Goal: Find specific fact: Find specific fact

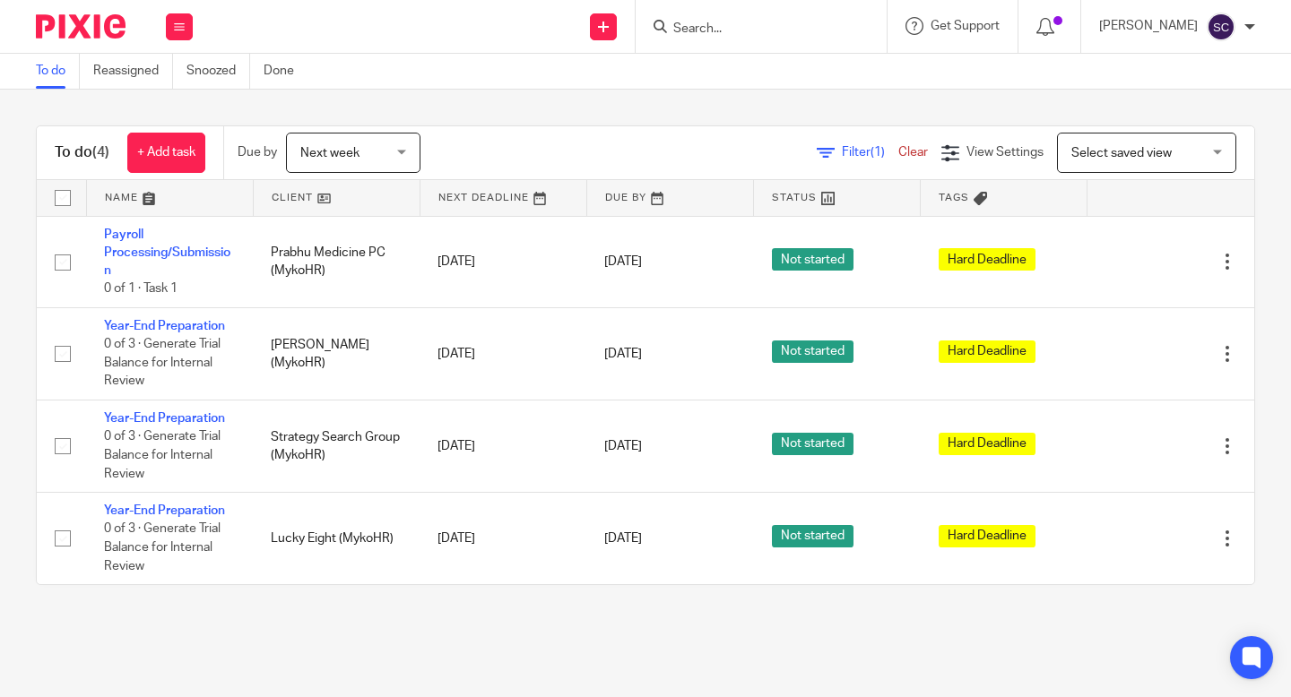
click at [782, 25] on input "Search" at bounding box center [751, 30] width 161 height 16
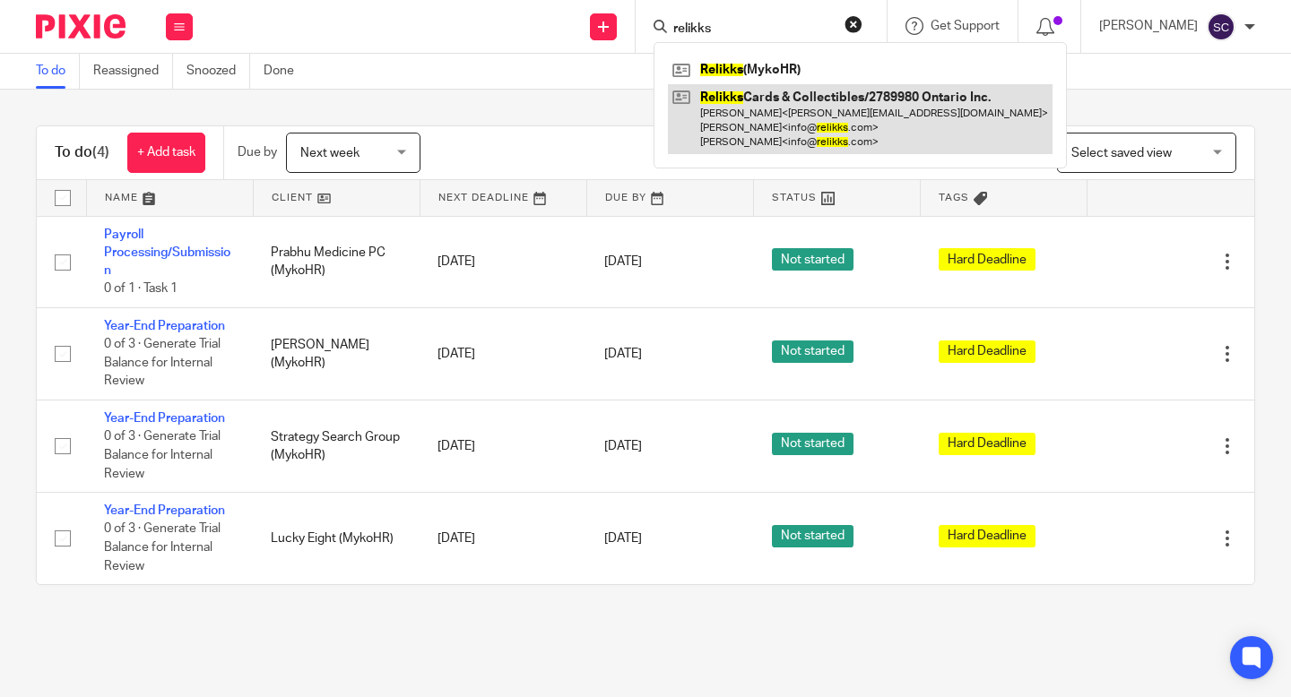
type input "relikks"
click at [727, 124] on link at bounding box center [860, 119] width 385 height 71
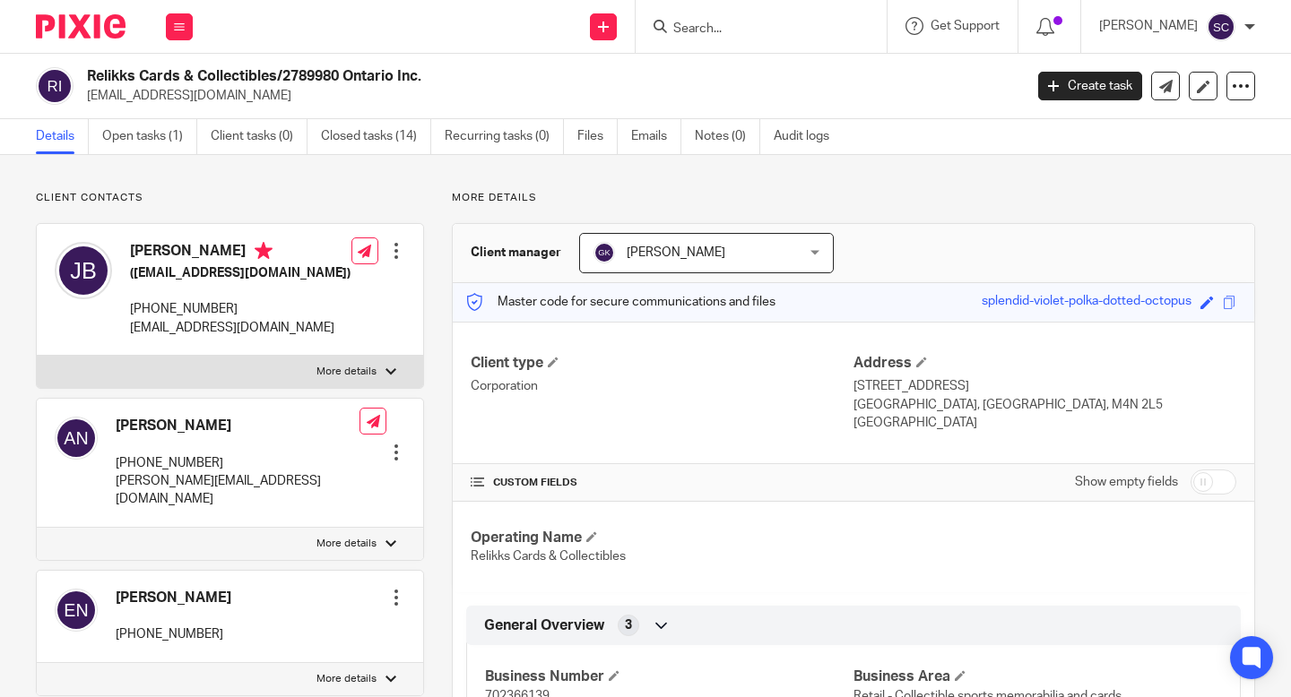
click at [715, 393] on p "Corporation" at bounding box center [662, 386] width 383 height 18
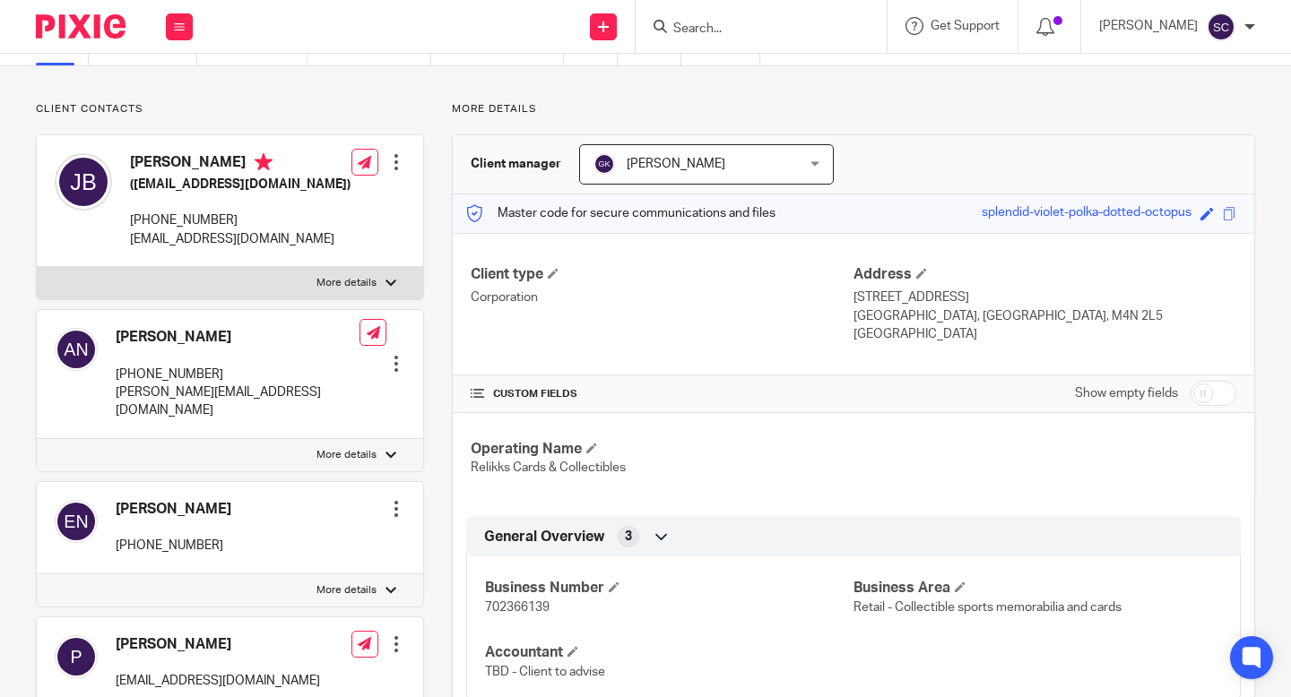
scroll to position [108, 0]
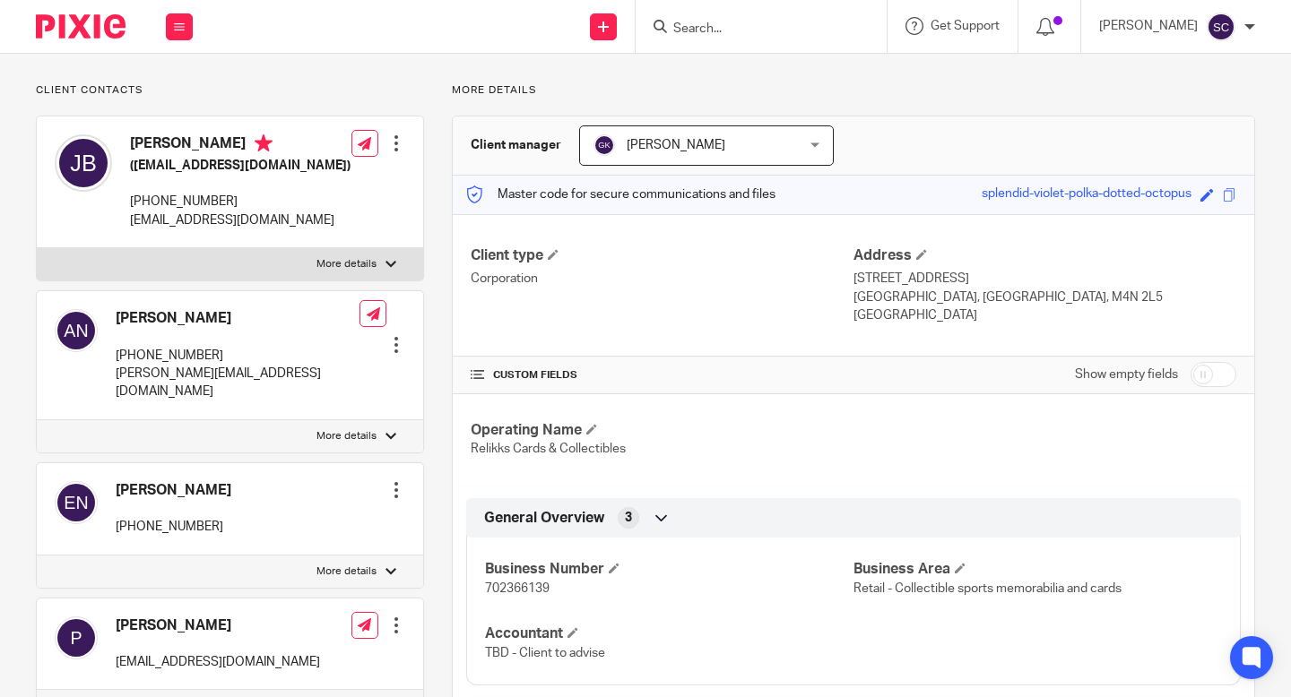
click at [541, 589] on span "702366139" at bounding box center [517, 589] width 65 height 13
copy p "702366139"
click at [824, 34] on input "Search" at bounding box center [751, 30] width 161 height 16
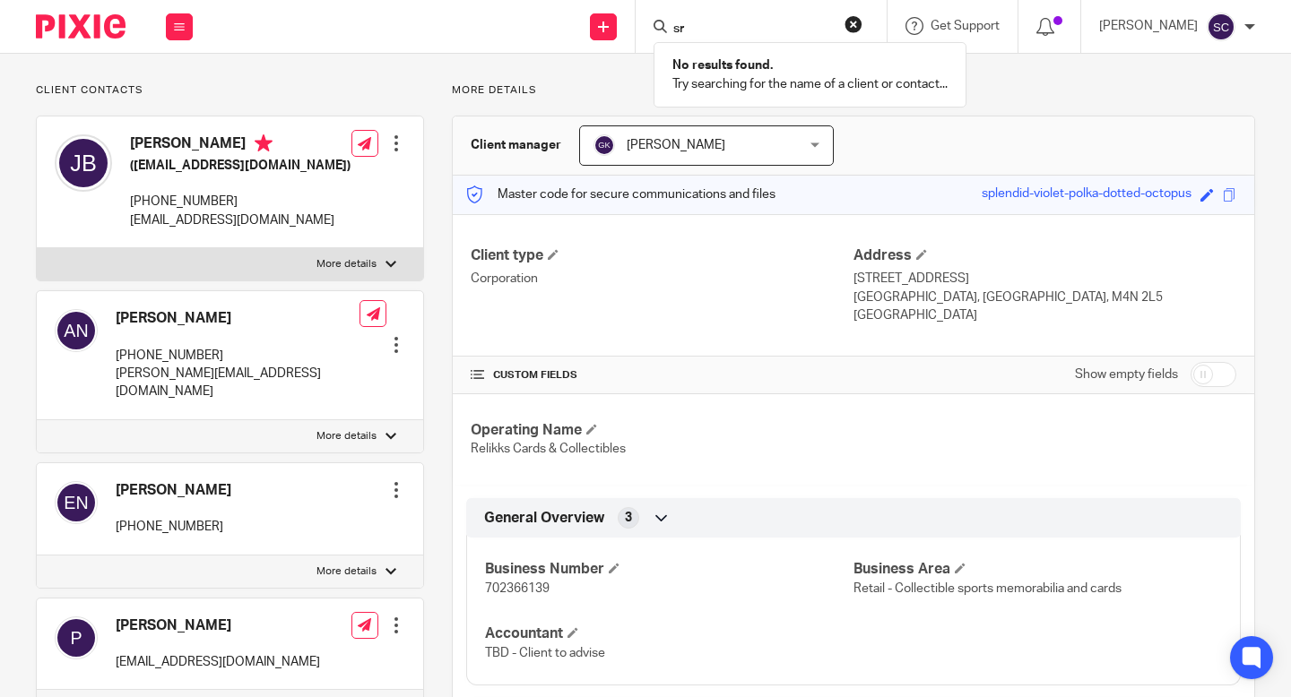
type input "s"
click at [767, 13] on div at bounding box center [760, 26] width 251 height 53
click at [710, 48] on div at bounding box center [760, 26] width 251 height 53
click at [710, 39] on div at bounding box center [760, 26] width 251 height 53
click at [712, 34] on input "Search" at bounding box center [751, 30] width 161 height 16
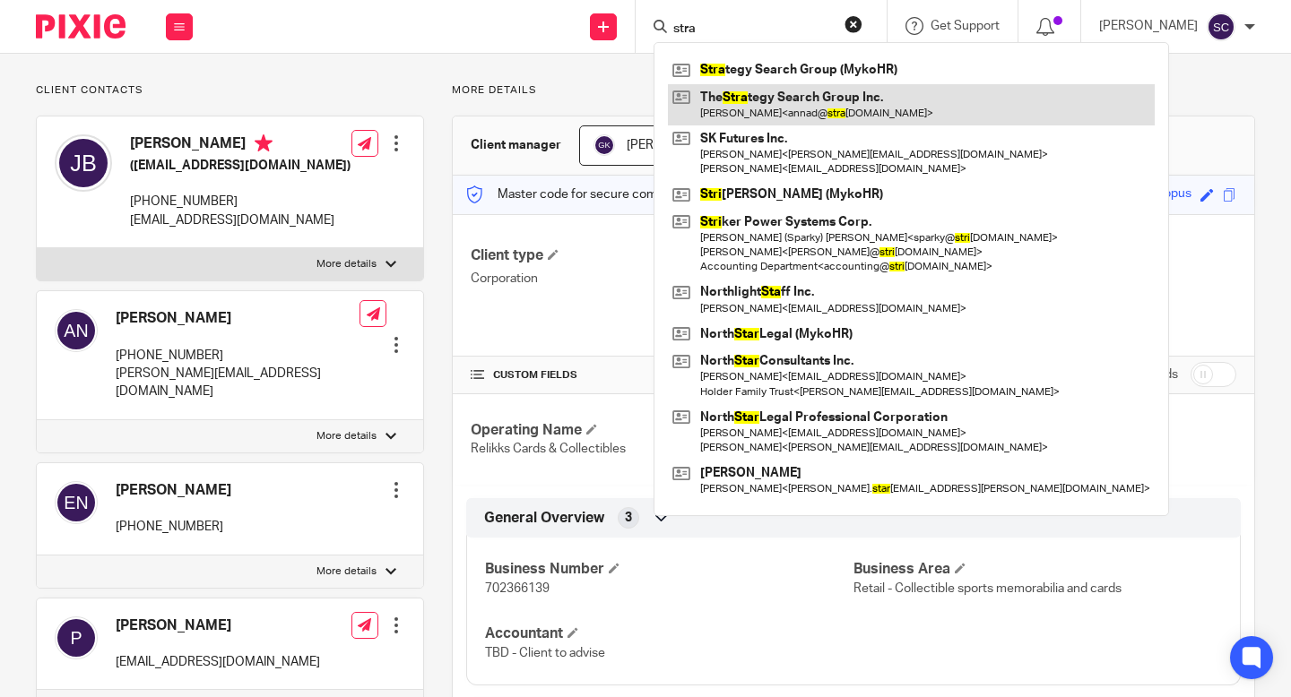
type input "stra"
click at [850, 113] on link at bounding box center [911, 104] width 487 height 41
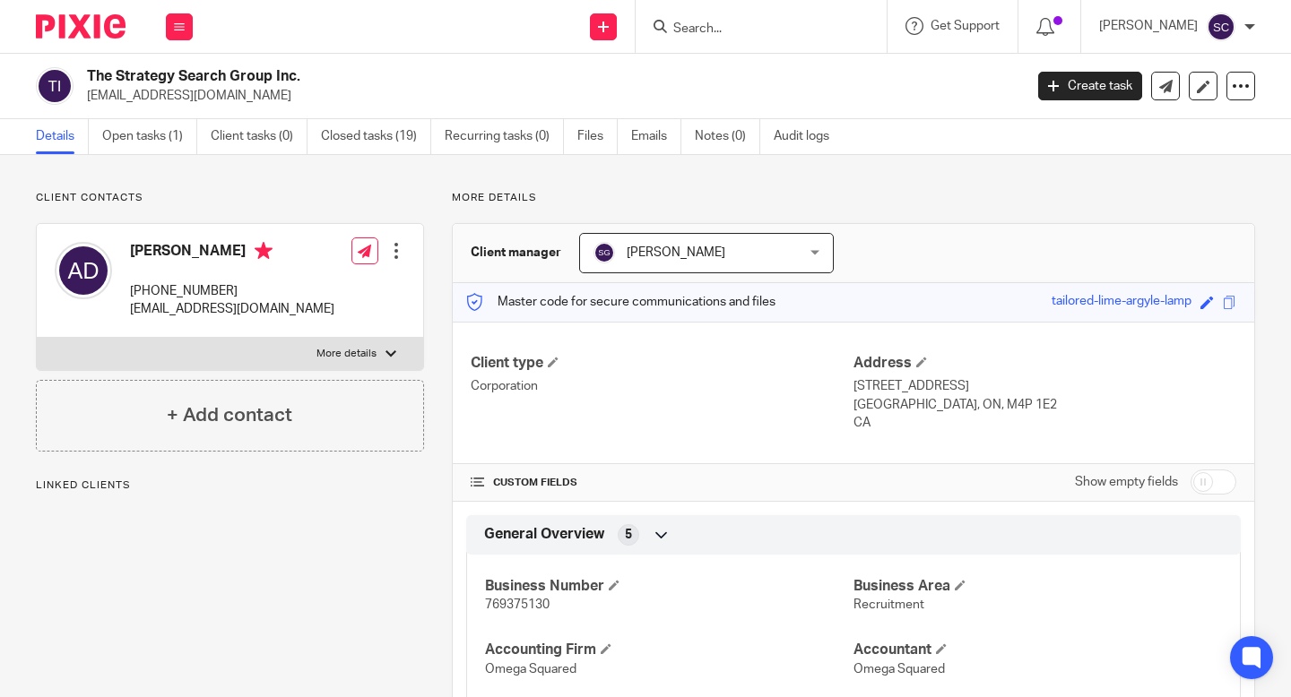
click at [528, 607] on span "769375130" at bounding box center [517, 605] width 65 height 13
copy span "769375130"
click at [850, 36] on form at bounding box center [766, 26] width 191 height 22
click at [791, 35] on input "Search" at bounding box center [751, 30] width 161 height 16
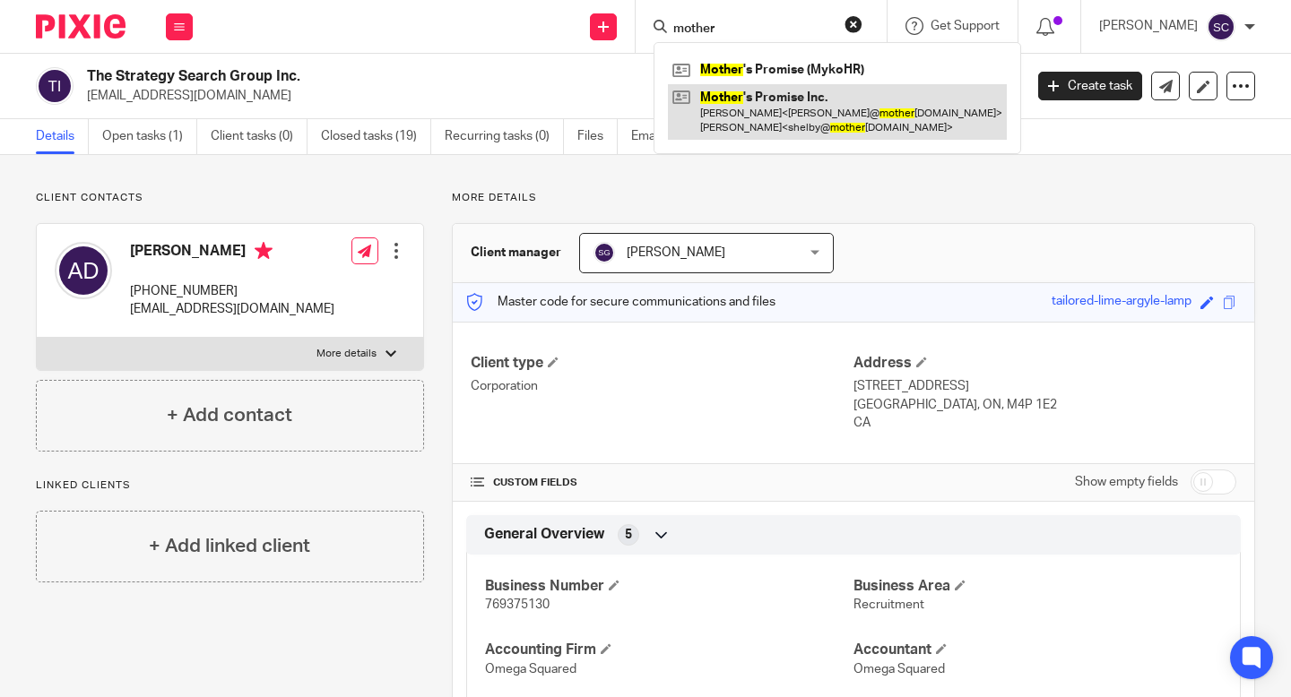
type input "mother"
click at [760, 115] on link at bounding box center [837, 112] width 339 height 56
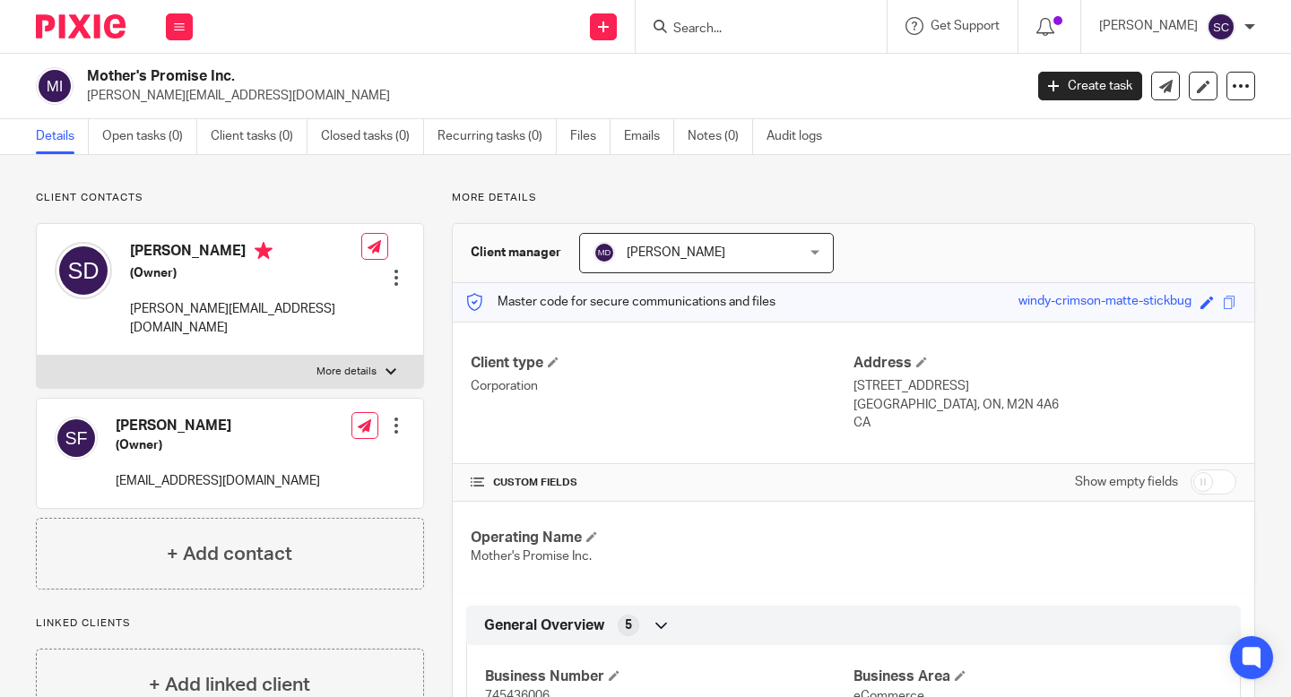
click at [842, 417] on div "Client type Corporation" at bounding box center [662, 393] width 383 height 79
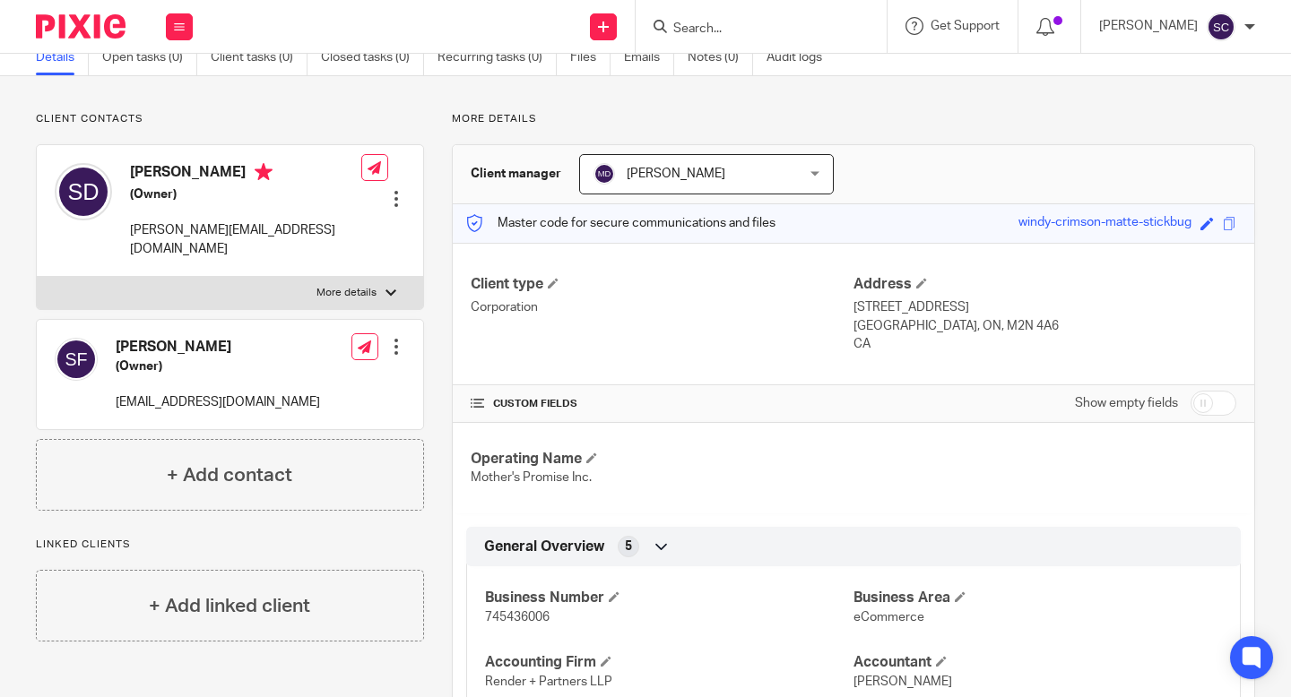
scroll to position [108, 0]
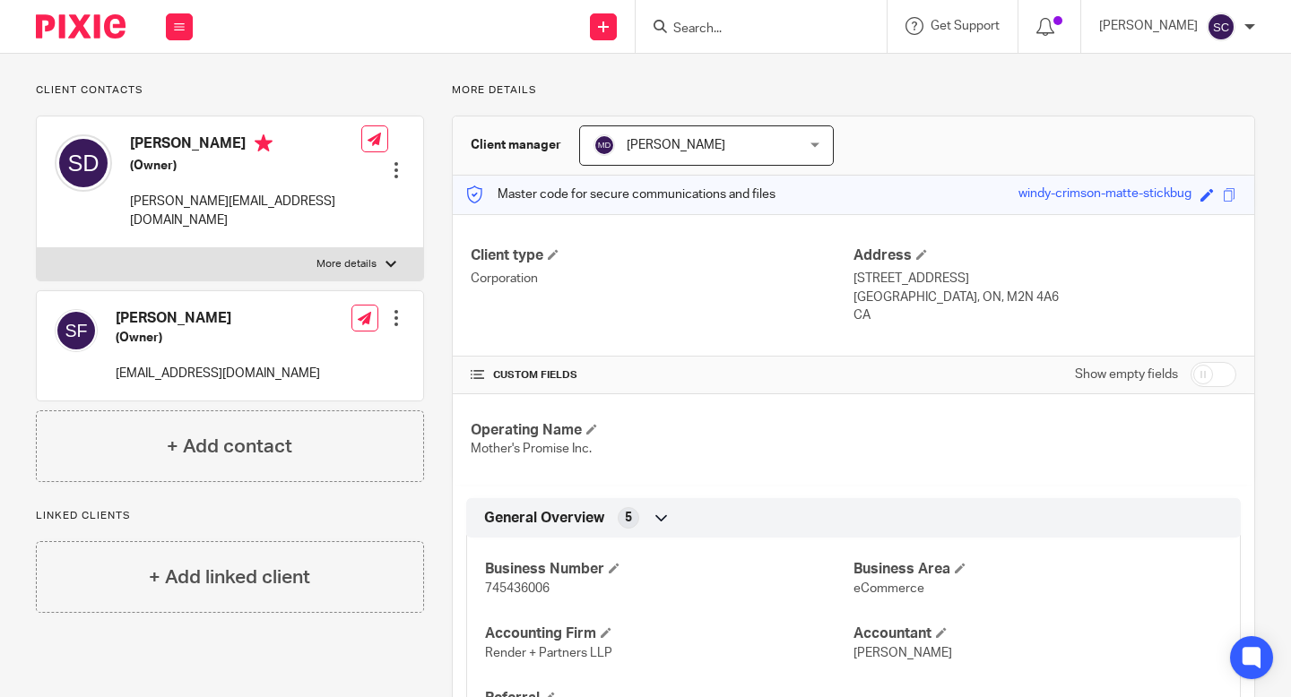
click at [549, 594] on span "745436006" at bounding box center [517, 589] width 65 height 13
copy p "745436006"
click at [799, 29] on input "Search" at bounding box center [751, 30] width 161 height 16
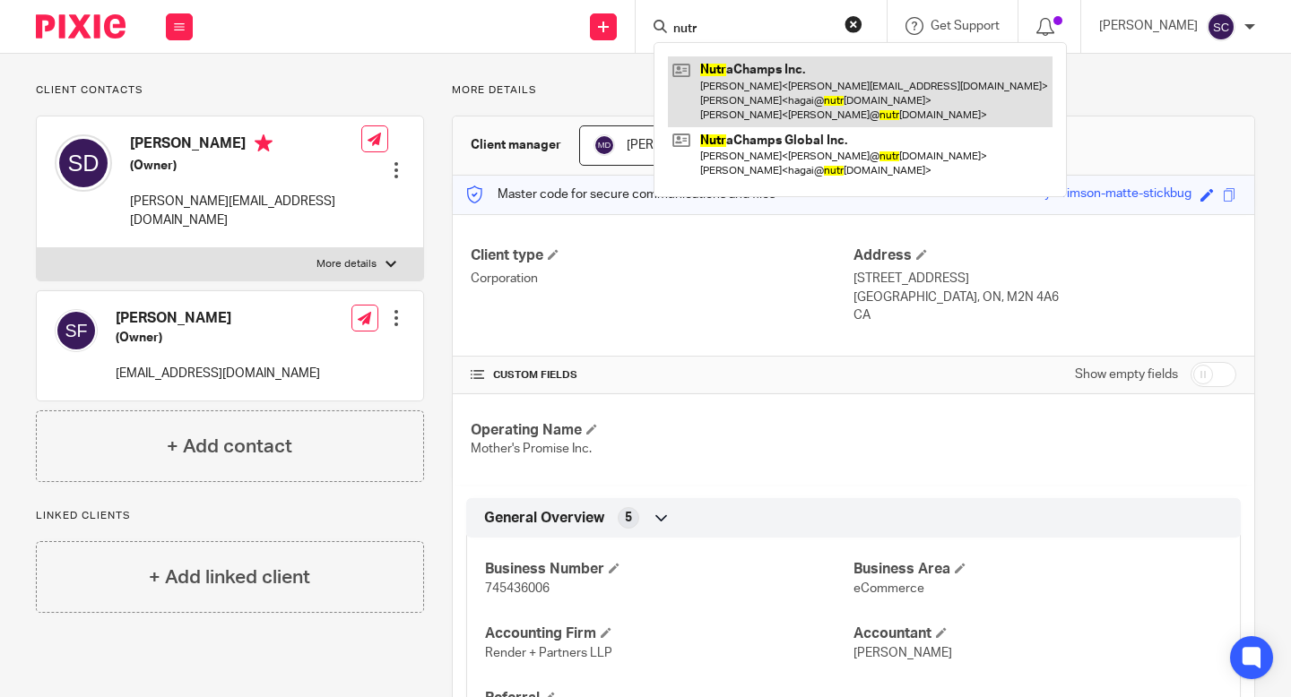
type input "nutr"
click at [834, 99] on link at bounding box center [860, 91] width 385 height 71
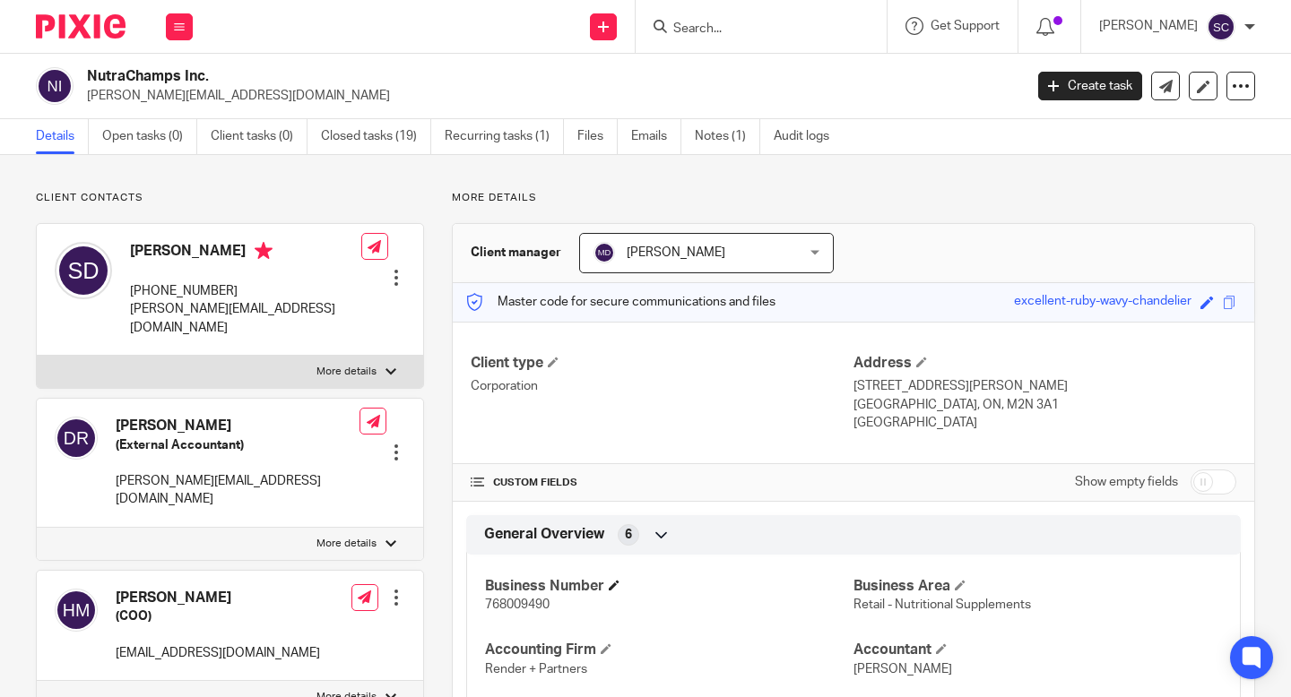
click at [549, 594] on h4 "Business Number" at bounding box center [669, 586] width 368 height 19
click at [545, 601] on span "768009490" at bounding box center [517, 605] width 65 height 13
copy span "768009490"
click at [820, 28] on input "Search" at bounding box center [751, 30] width 161 height 16
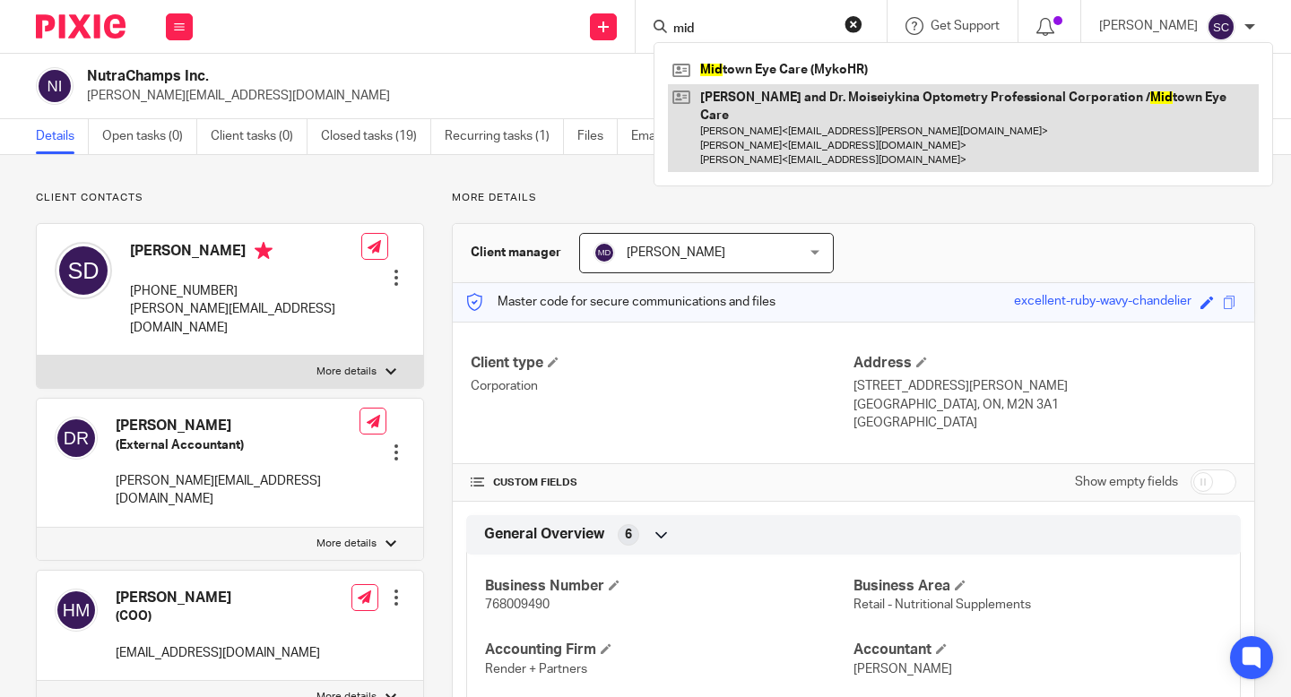
type input "mid"
click at [764, 113] on link at bounding box center [963, 128] width 591 height 89
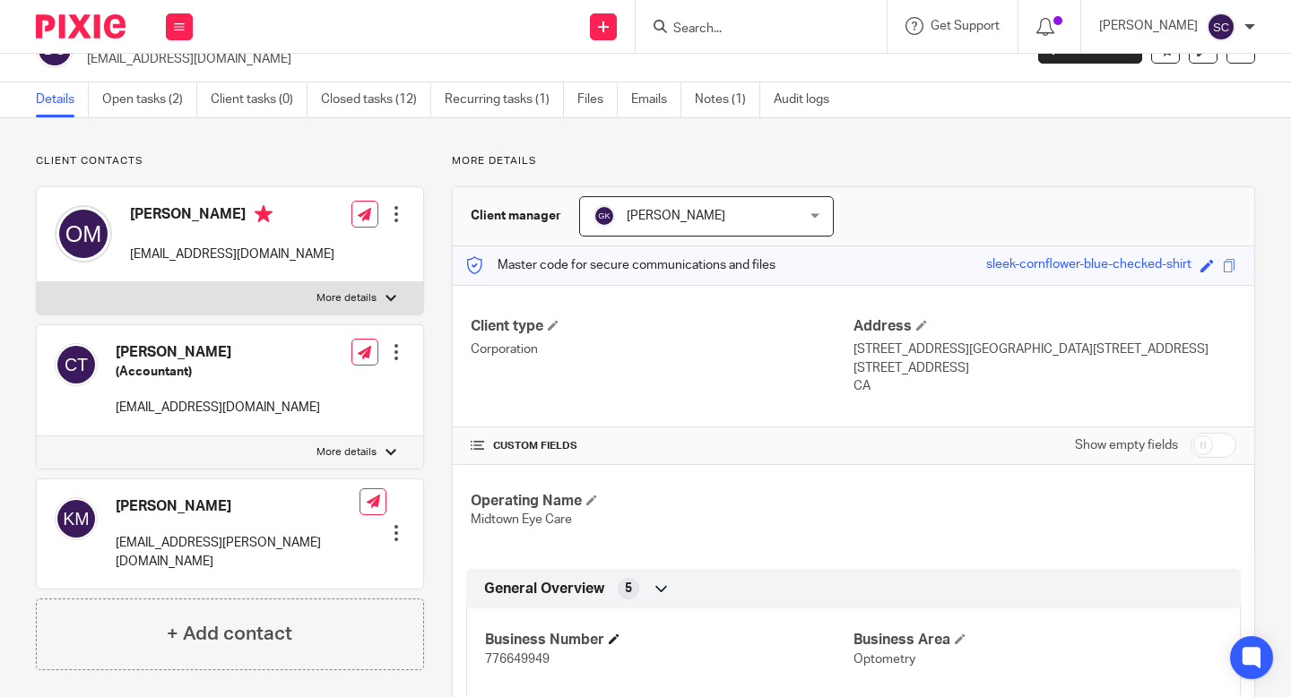
scroll to position [130, 0]
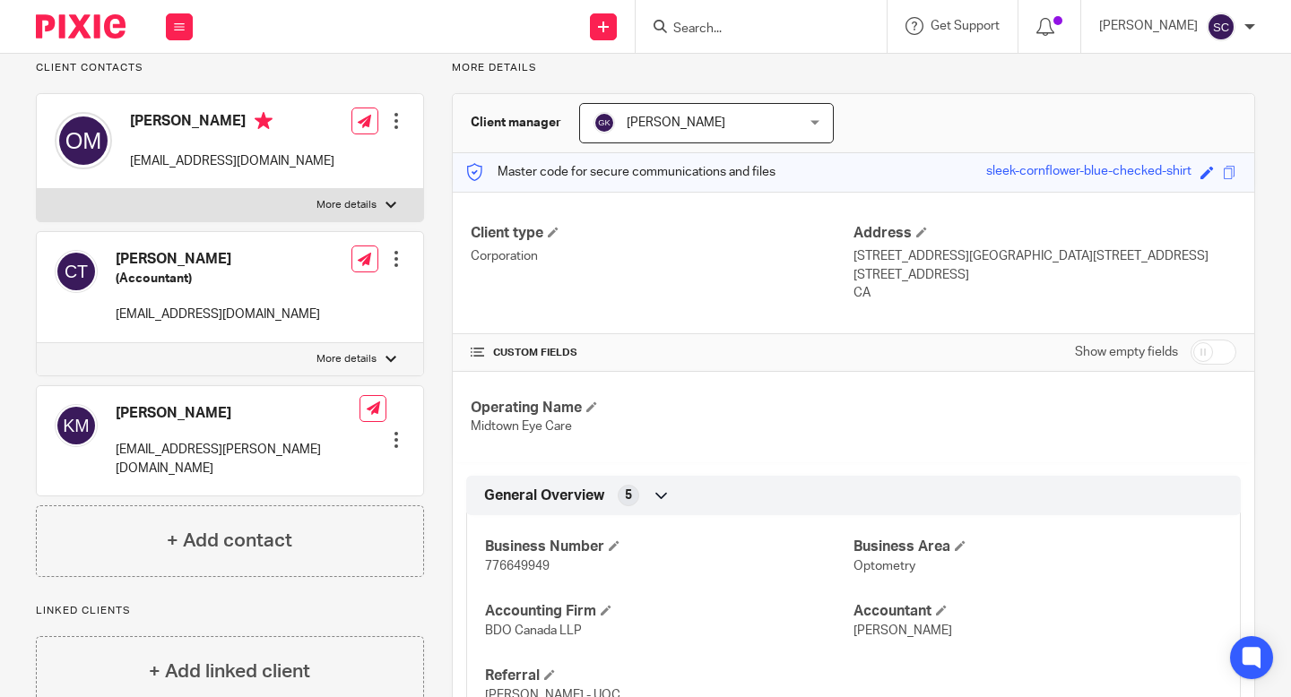
click at [535, 561] on span "776649949" at bounding box center [517, 566] width 65 height 13
copy span "776649949"
click at [792, 13] on div at bounding box center [760, 26] width 251 height 53
click at [774, 25] on input "Search" at bounding box center [751, 30] width 161 height 16
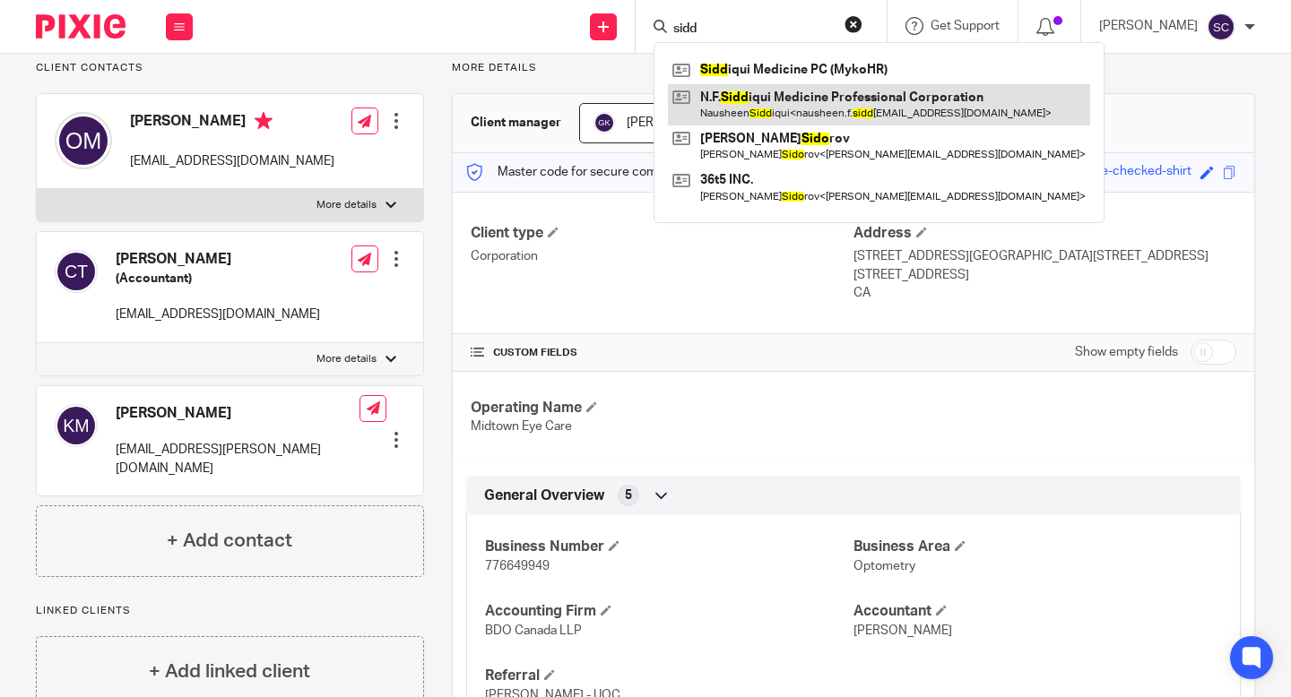
type input "sidd"
click at [817, 99] on link at bounding box center [879, 104] width 422 height 41
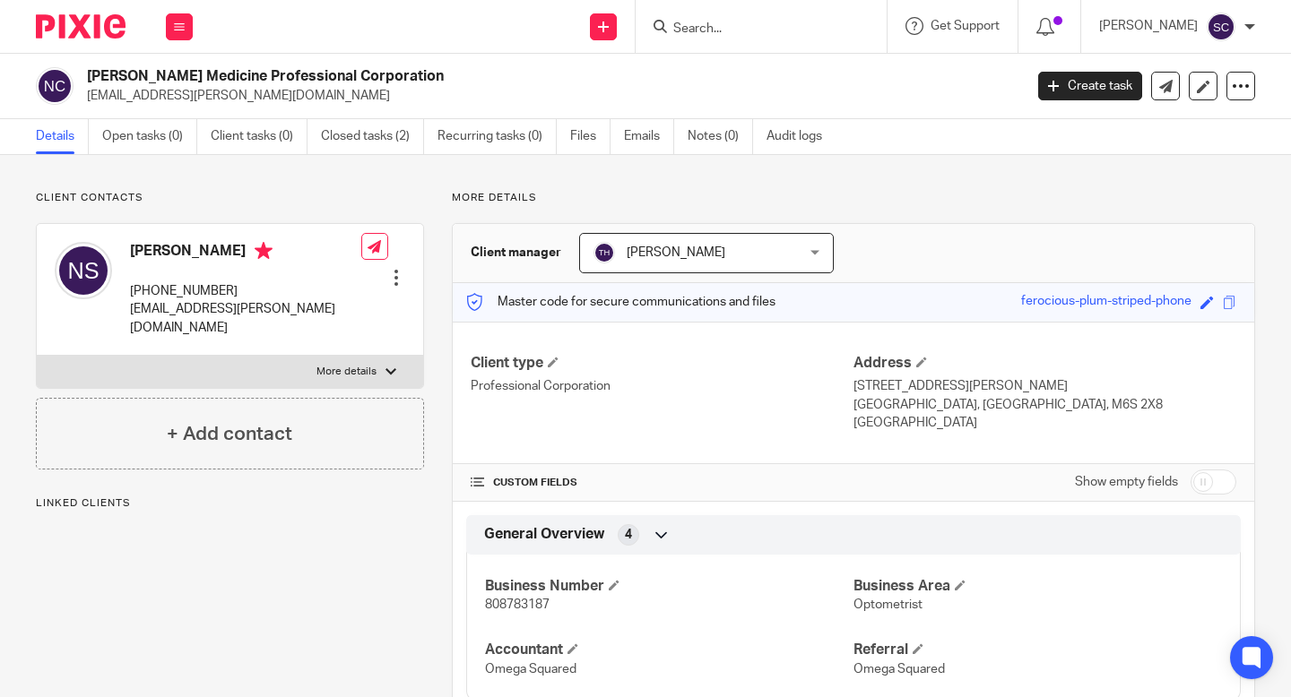
click at [522, 610] on span "808783187" at bounding box center [517, 605] width 65 height 13
copy span "808783187"
click at [686, 32] on input "Search" at bounding box center [751, 30] width 161 height 16
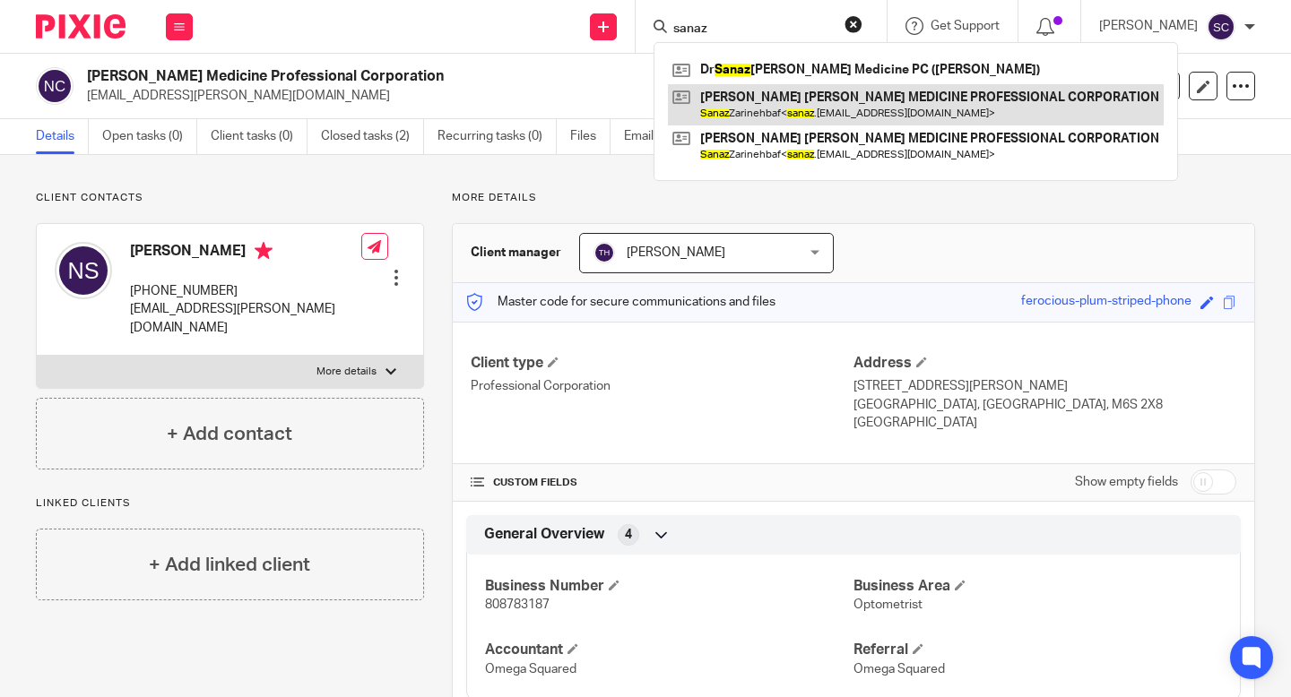
type input "sanaz"
click at [1022, 110] on link at bounding box center [916, 104] width 496 height 41
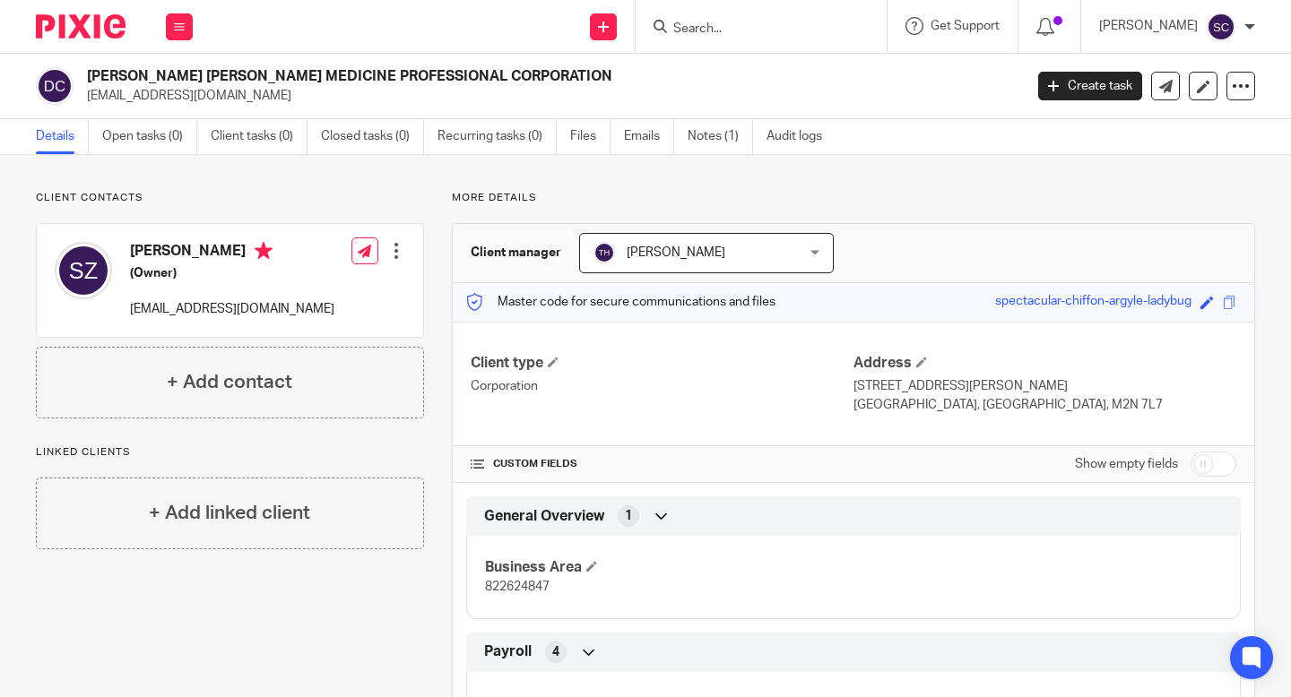
click at [527, 584] on span "822624847" at bounding box center [517, 587] width 65 height 13
click at [516, 575] on h4 "Business Area" at bounding box center [669, 567] width 368 height 19
click at [516, 581] on span "822624847" at bounding box center [517, 587] width 65 height 13
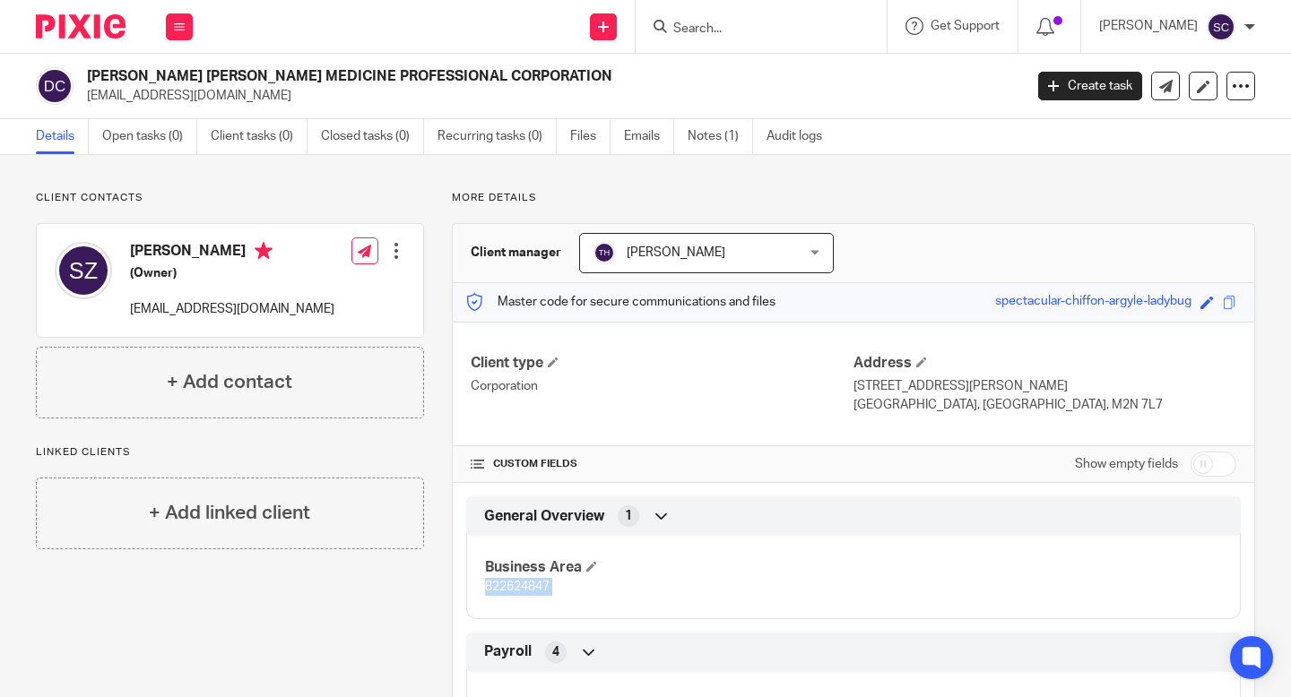
click at [516, 581] on span "822624847" at bounding box center [517, 587] width 65 height 13
copy div "822624847 Bookkeeping 4 Personal Tax Services Provided No"
click at [509, 586] on span "822624847" at bounding box center [517, 587] width 65 height 13
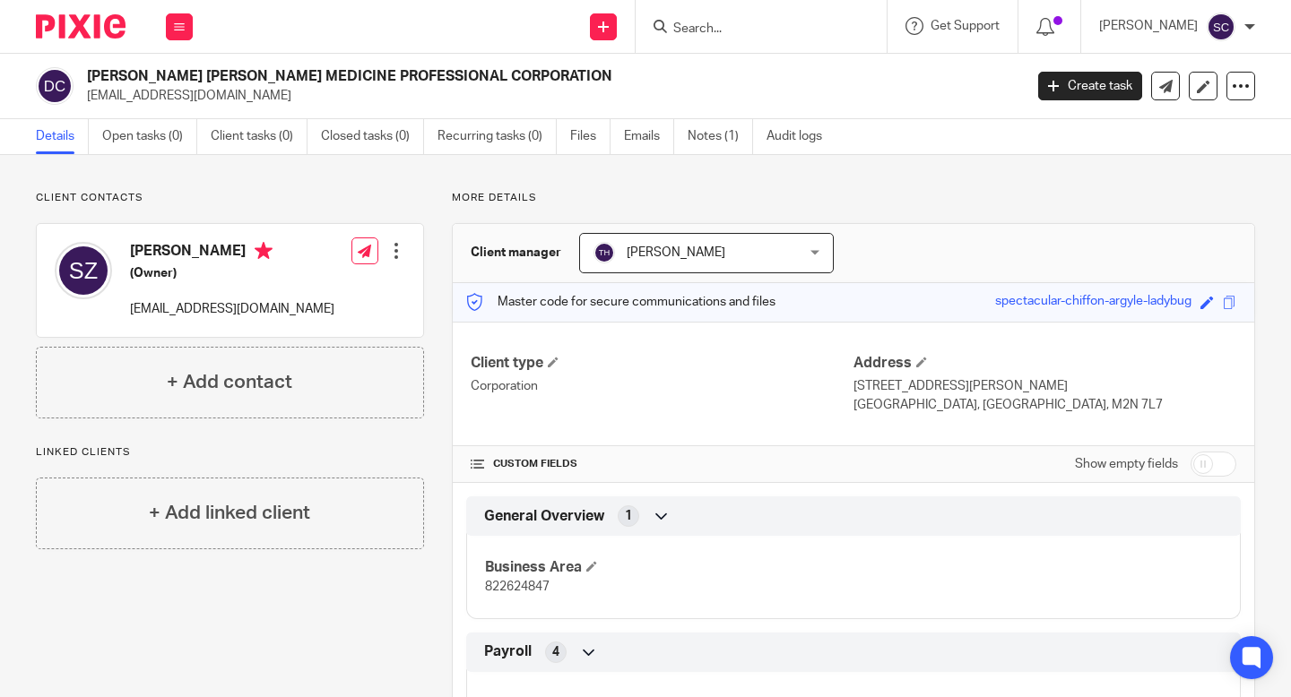
click at [851, 22] on form at bounding box center [766, 26] width 191 height 22
click at [763, 22] on input "Search" at bounding box center [751, 30] width 161 height 16
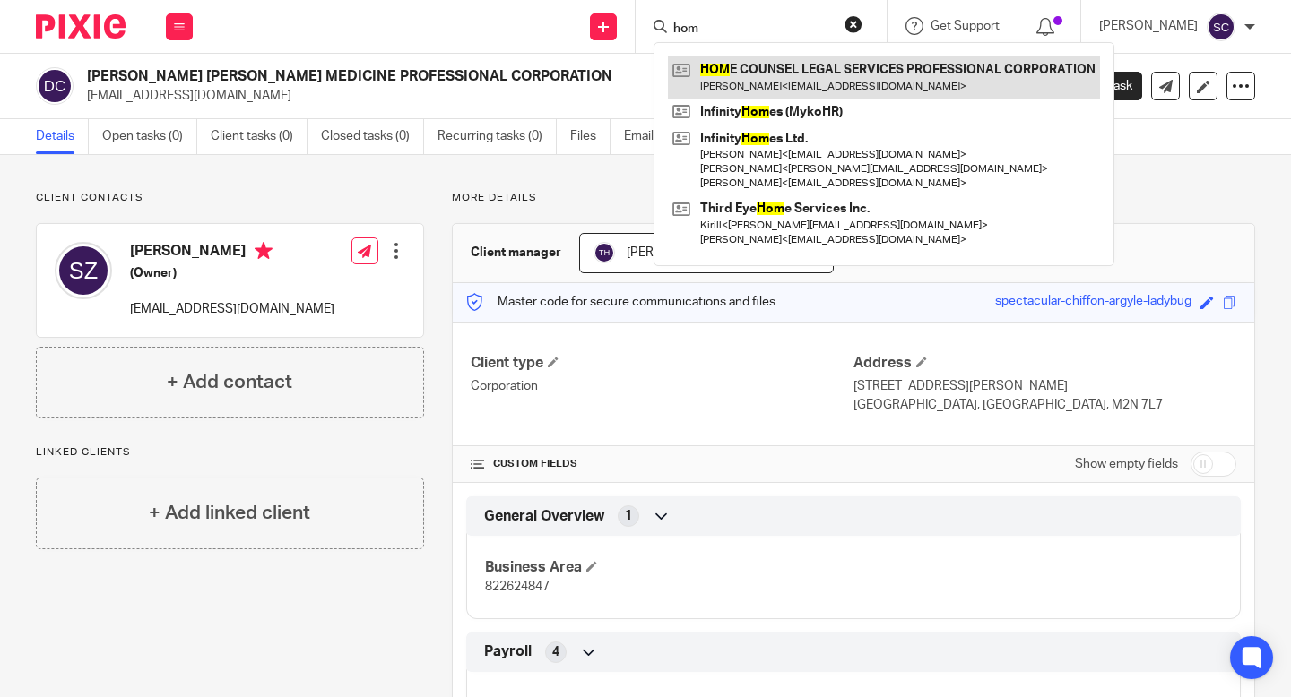
type input "hom"
click at [818, 88] on link at bounding box center [884, 76] width 432 height 41
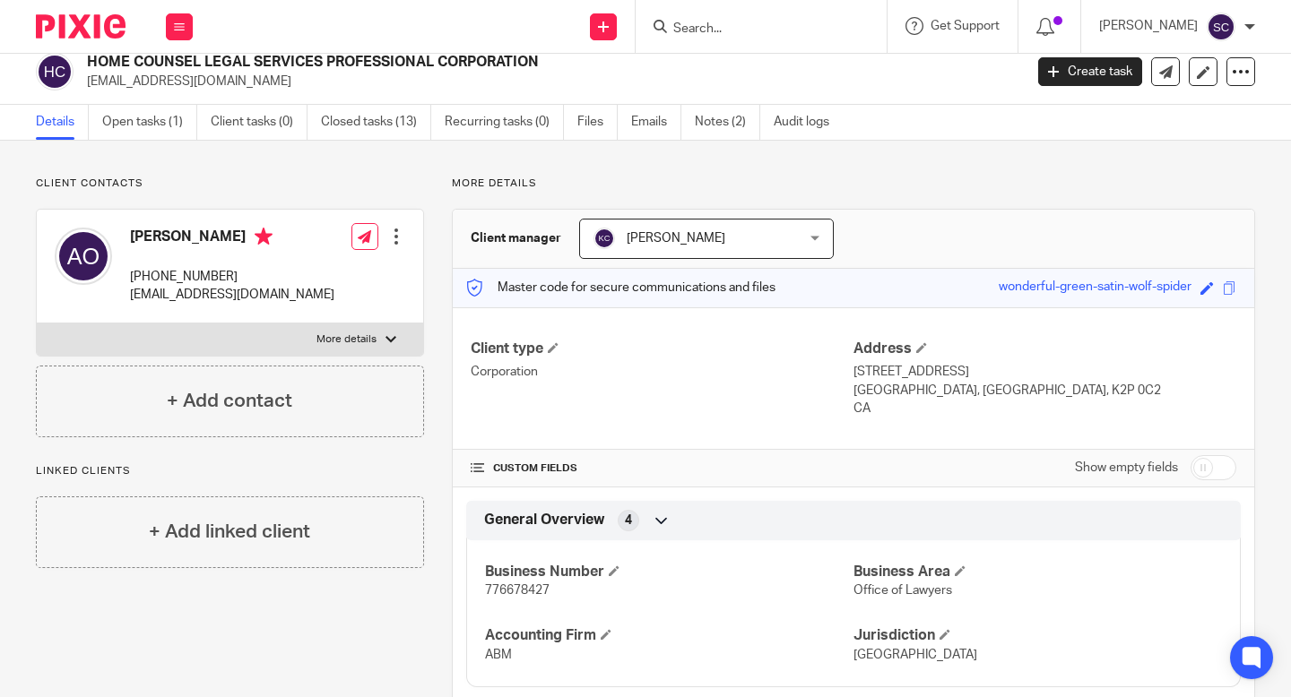
scroll to position [32, 0]
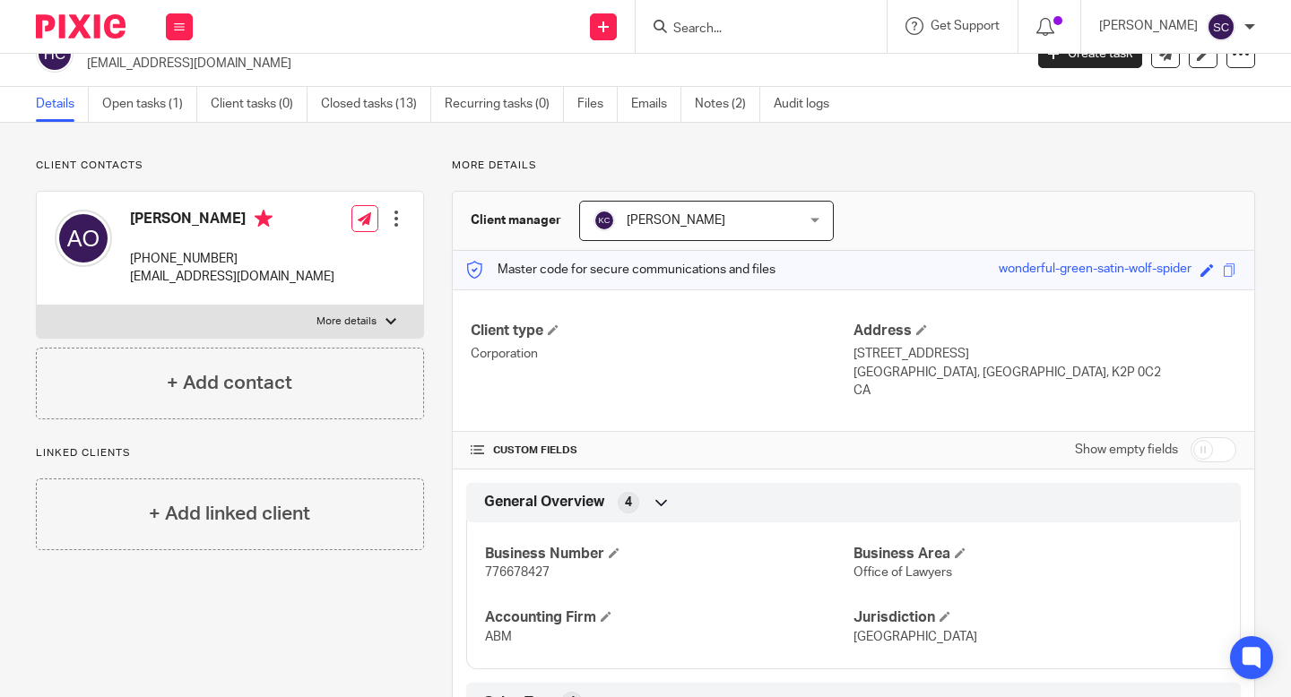
click at [519, 573] on span "776678427" at bounding box center [517, 572] width 65 height 13
copy span "776678427"
click at [787, 22] on input "Search" at bounding box center [751, 30] width 161 height 16
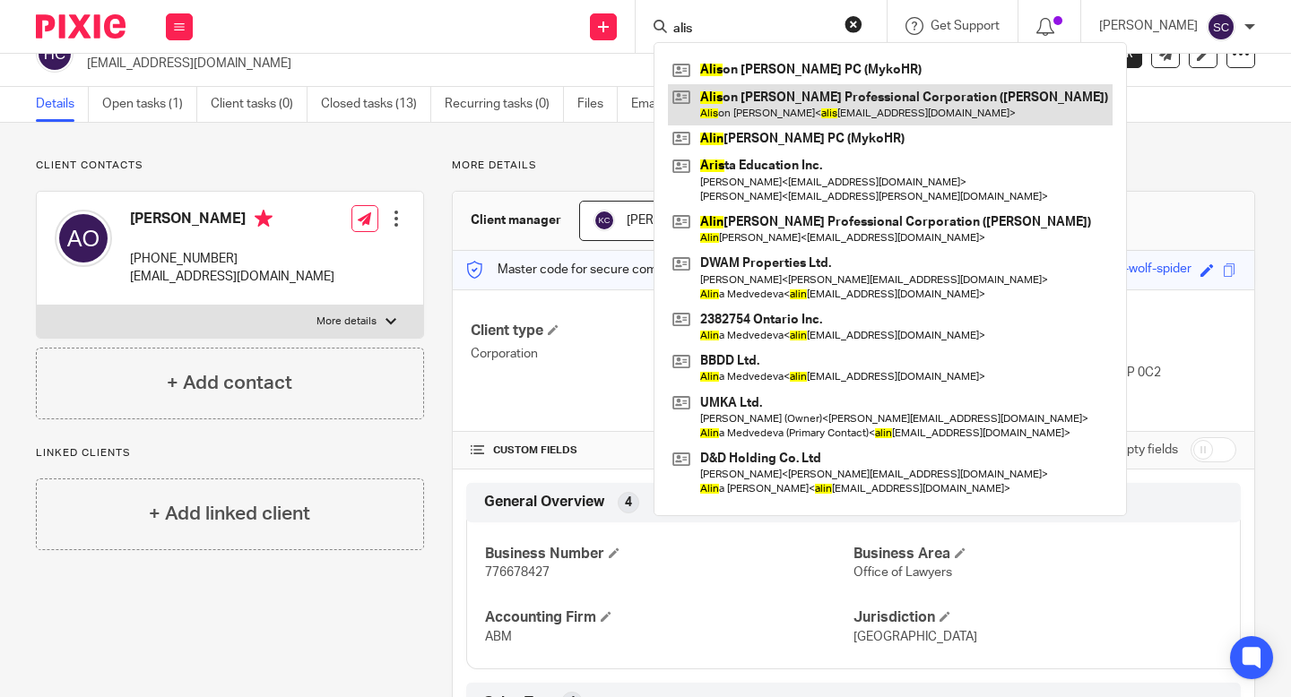
type input "alis"
click at [862, 123] on link at bounding box center [890, 104] width 445 height 41
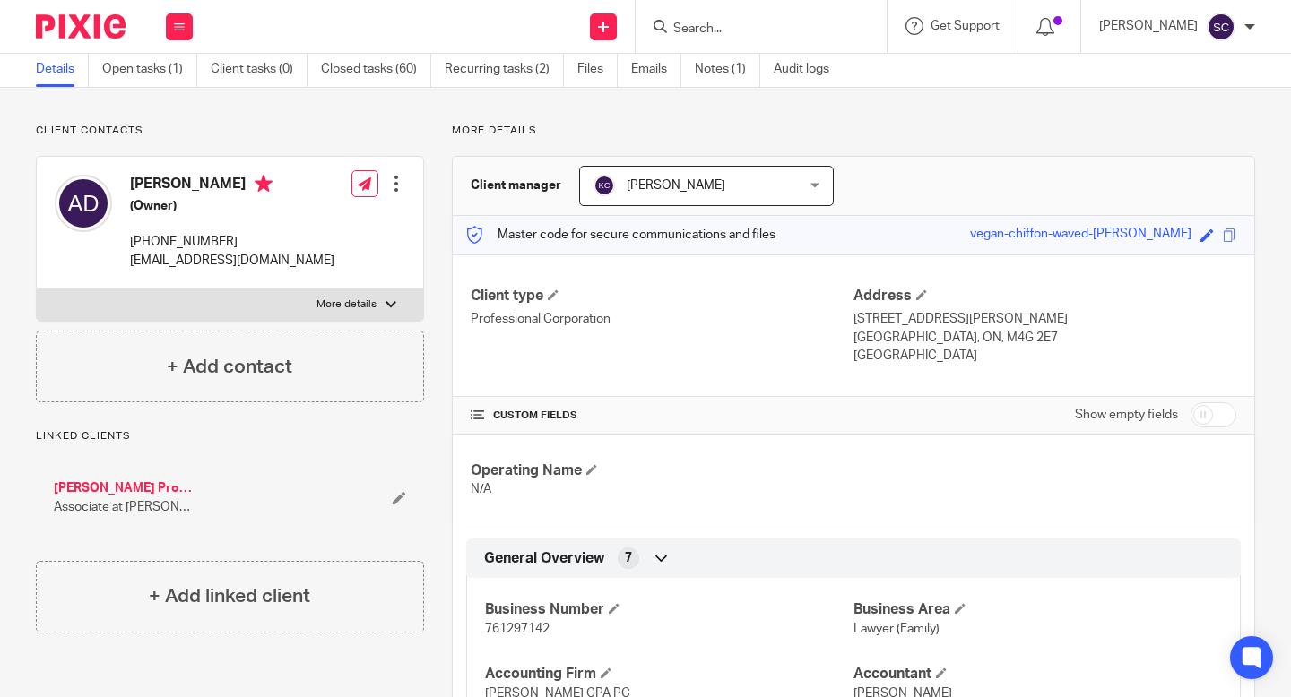
scroll to position [150, 0]
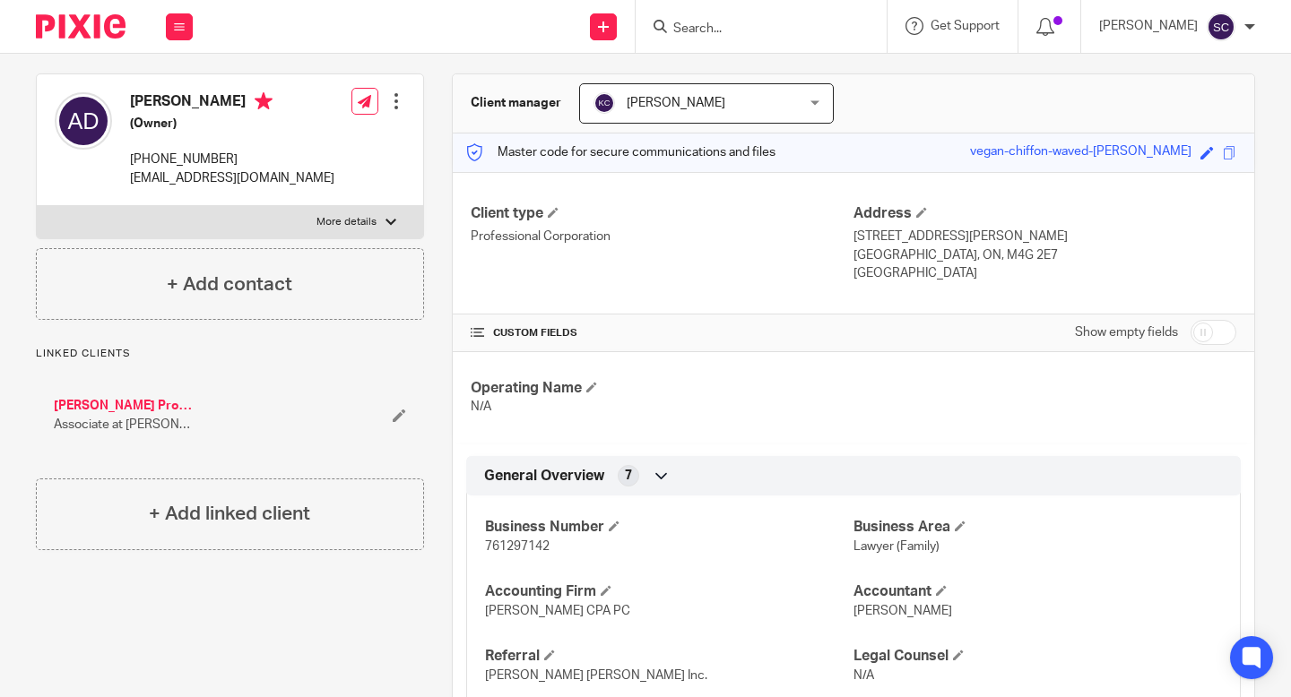
click at [543, 540] on span "761297142" at bounding box center [517, 546] width 65 height 13
click at [543, 541] on span "761297142" at bounding box center [517, 546] width 65 height 13
click at [543, 543] on span "761297142" at bounding box center [517, 546] width 65 height 13
click at [543, 544] on span "761297142" at bounding box center [517, 546] width 65 height 13
click at [543, 546] on span "761297142" at bounding box center [517, 546] width 65 height 13
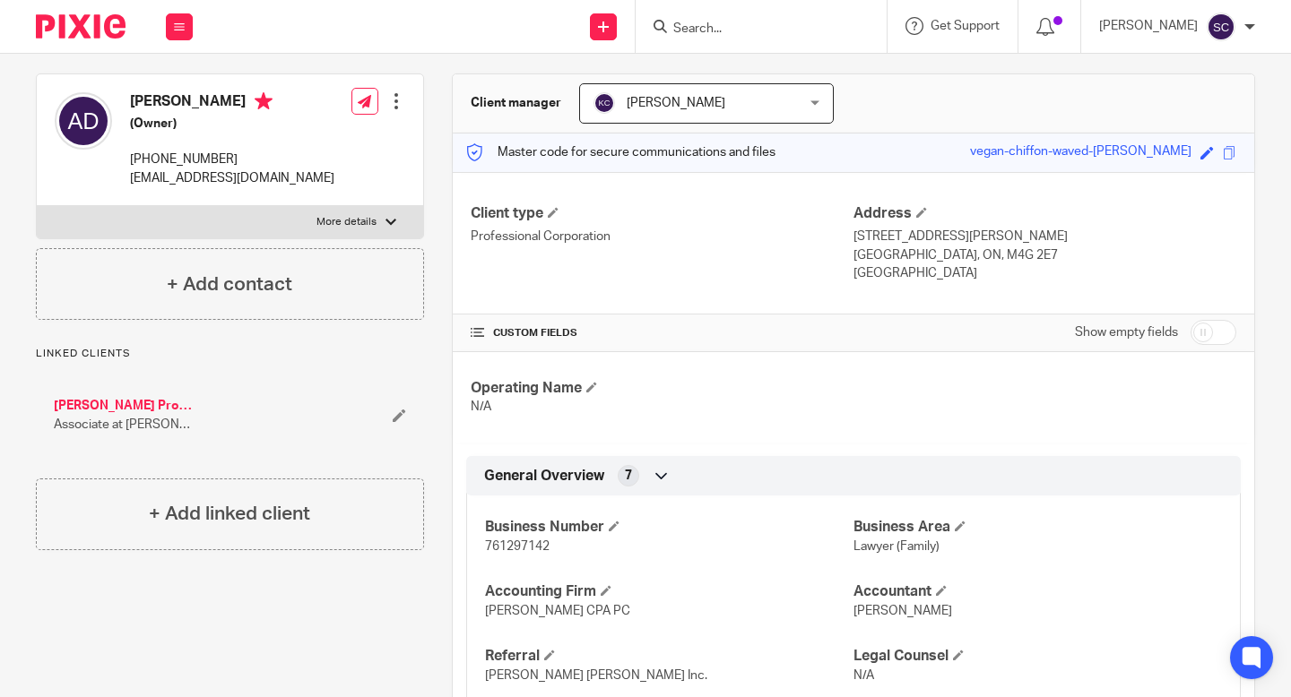
click at [508, 546] on span "761297142" at bounding box center [517, 546] width 65 height 13
copy p "761297142"
click at [784, 17] on form at bounding box center [766, 26] width 191 height 22
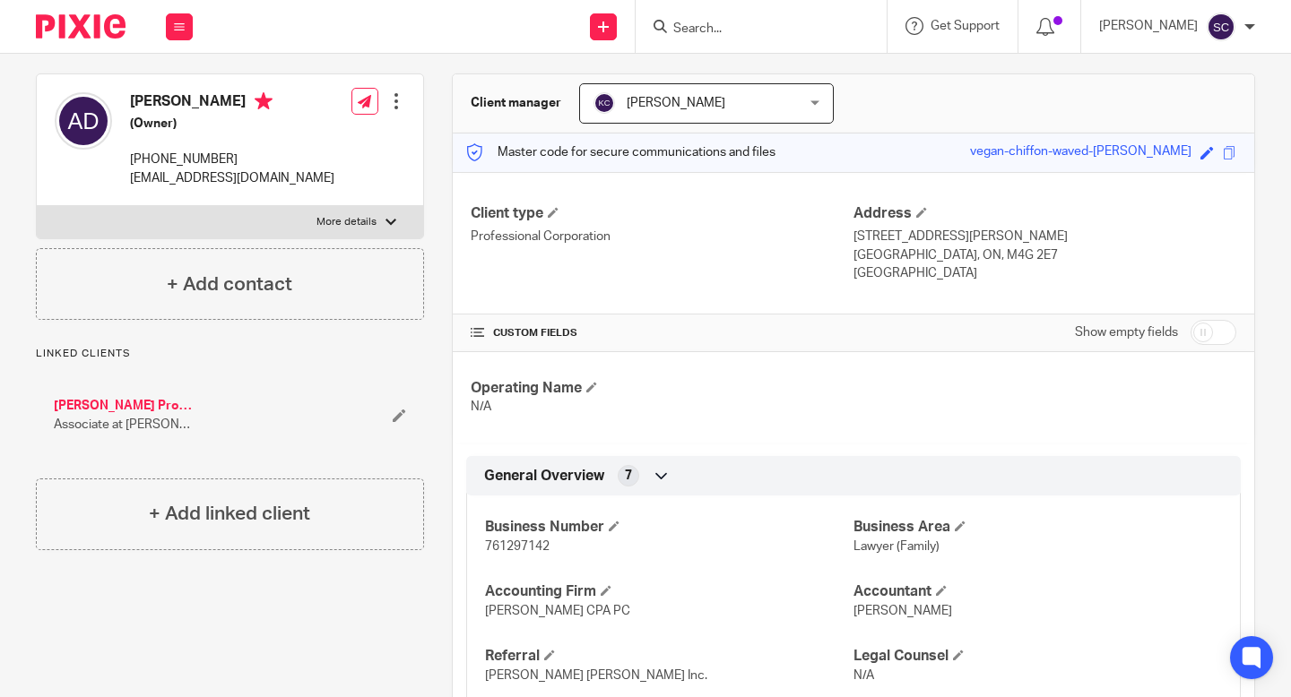
click at [781, 17] on form at bounding box center [766, 26] width 191 height 22
click at [767, 25] on input "Search" at bounding box center [751, 30] width 161 height 16
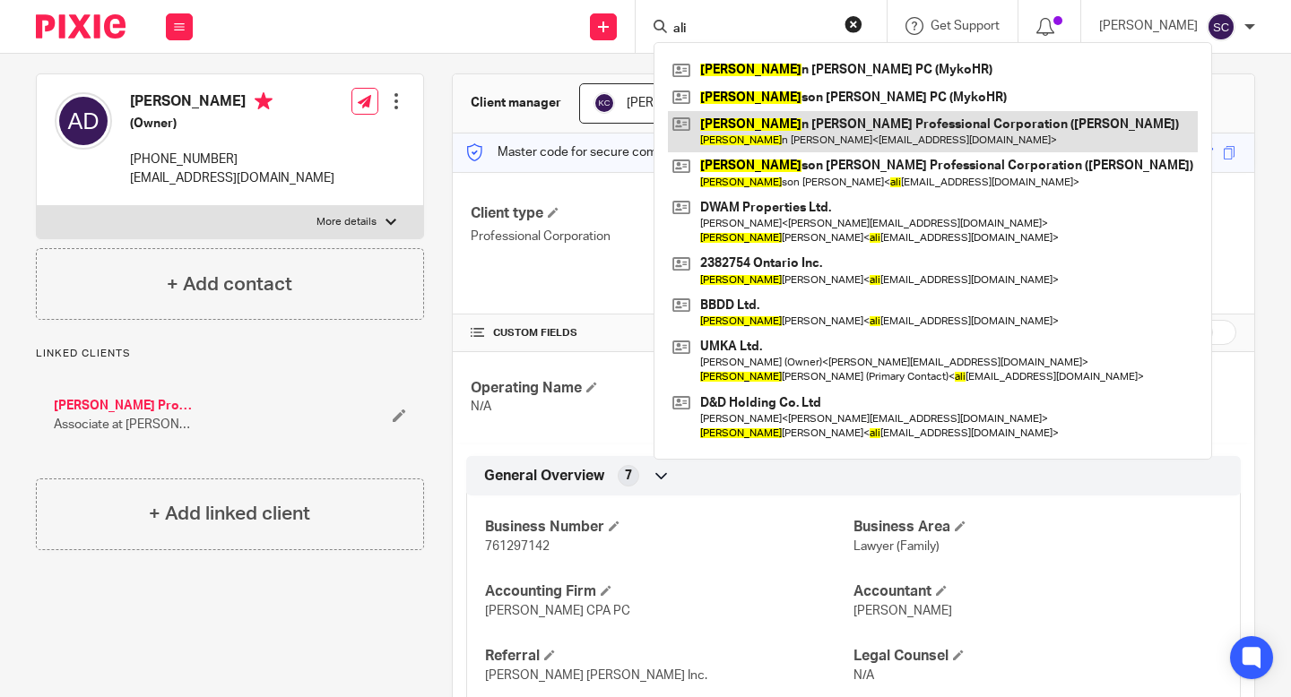
type input "ali"
click at [771, 131] on link at bounding box center [933, 131] width 530 height 41
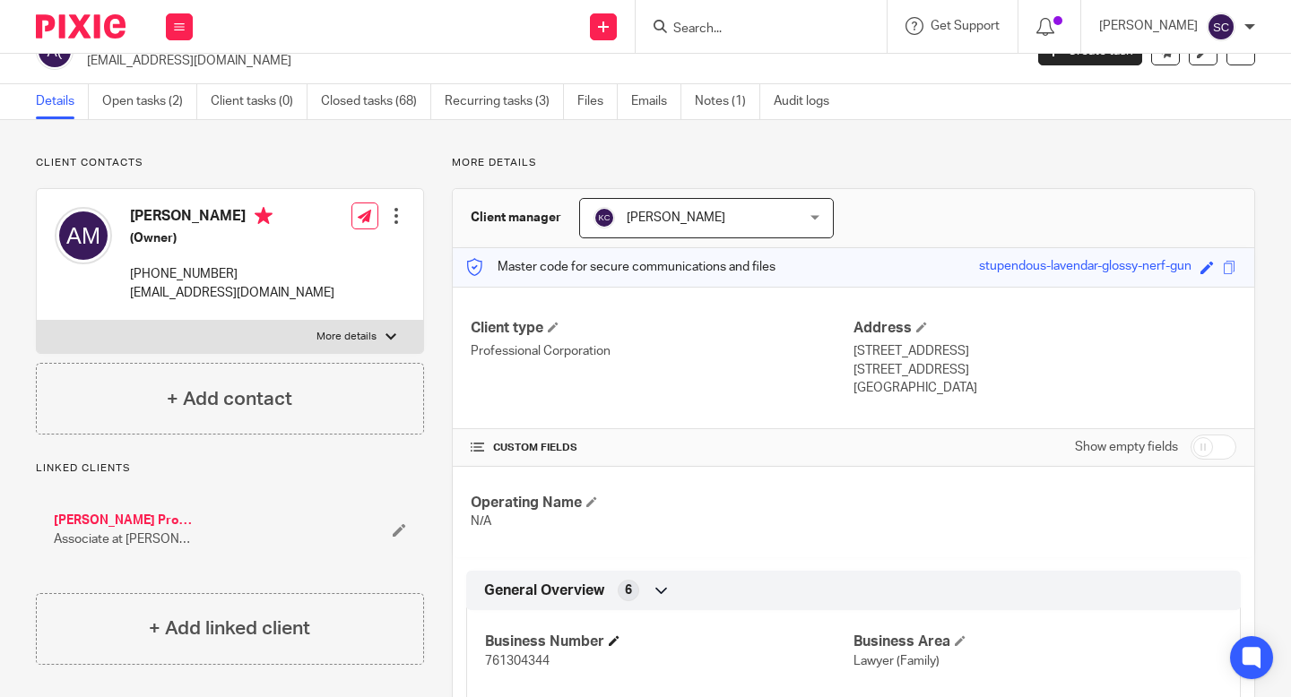
scroll to position [130, 0]
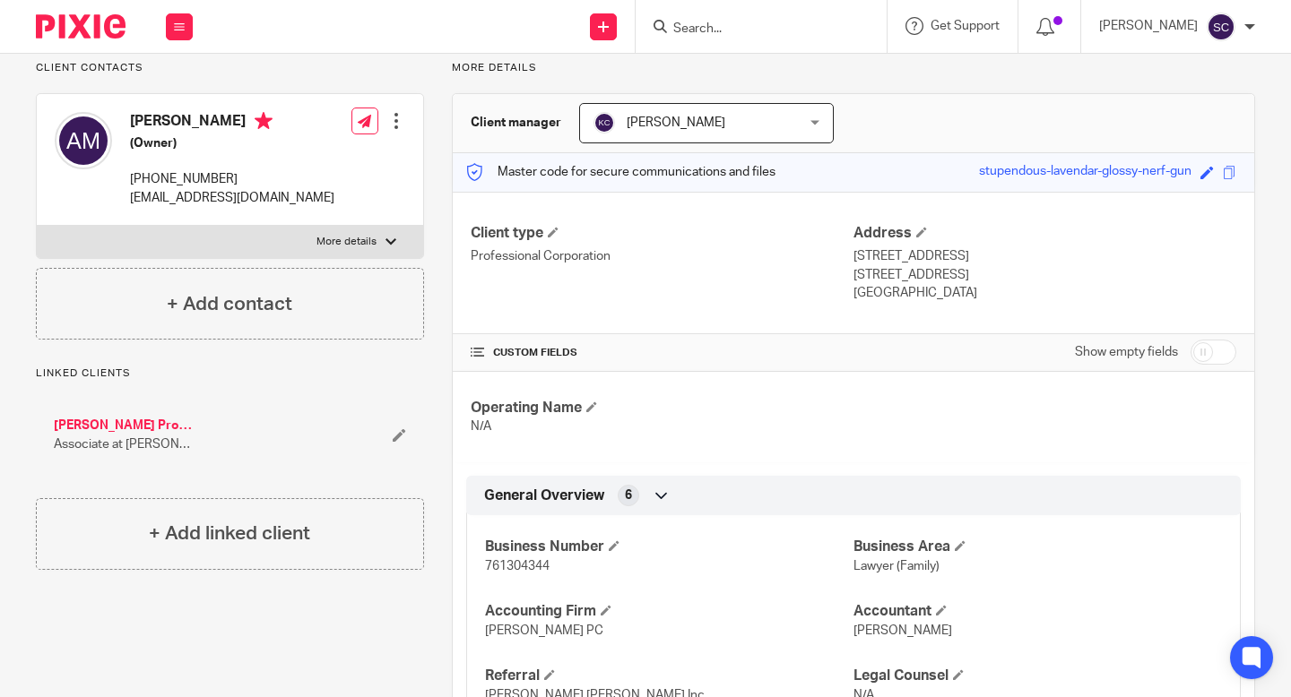
click at [520, 582] on div "Business Number 761304344 Business Area Lawyer (Family) Accounting Firm [PERSON…" at bounding box center [853, 614] width 774 height 225
click at [518, 569] on span "761304344" at bounding box center [517, 566] width 65 height 13
copy p "761304344"
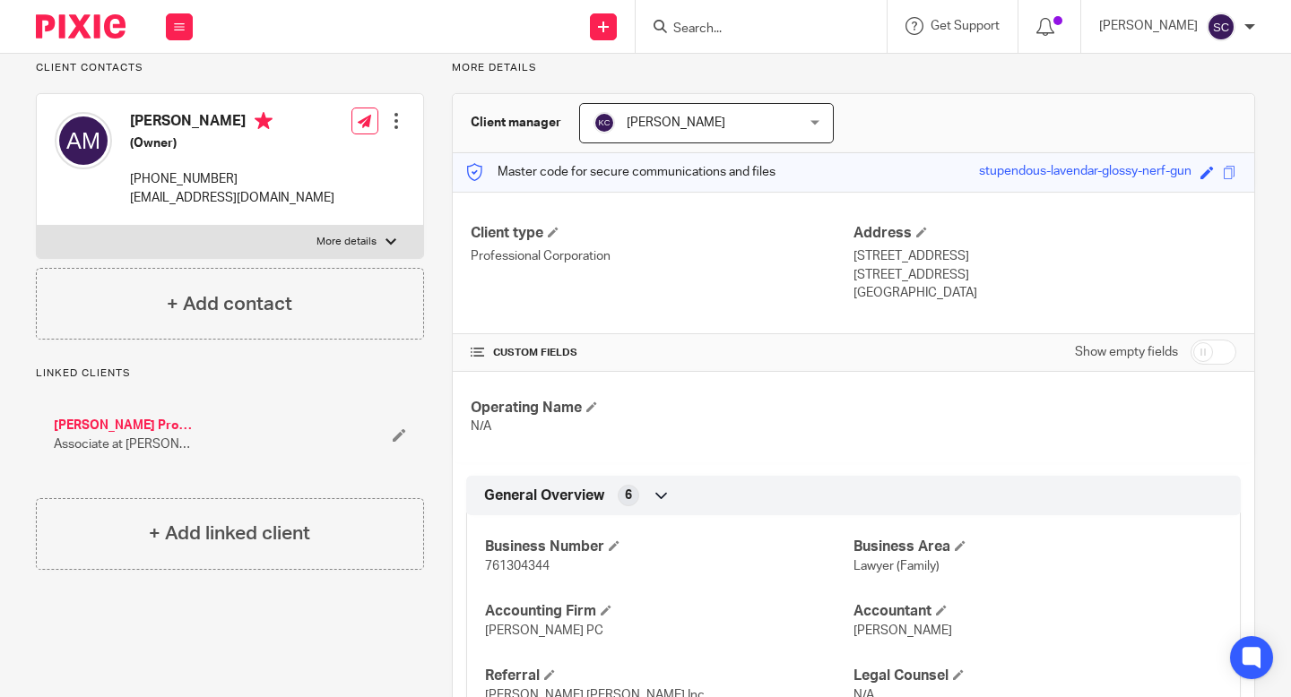
click at [714, 22] on input "Search" at bounding box center [751, 30] width 161 height 16
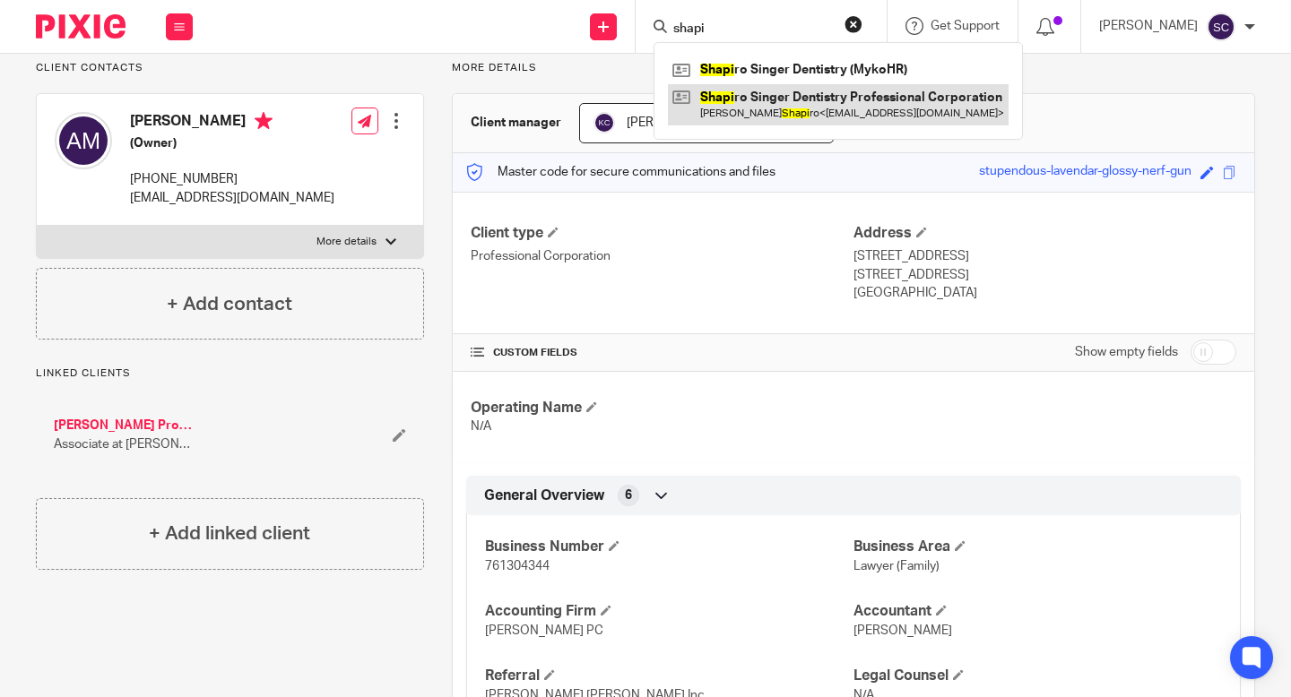
type input "shapi"
click at [781, 124] on link at bounding box center [838, 104] width 341 height 41
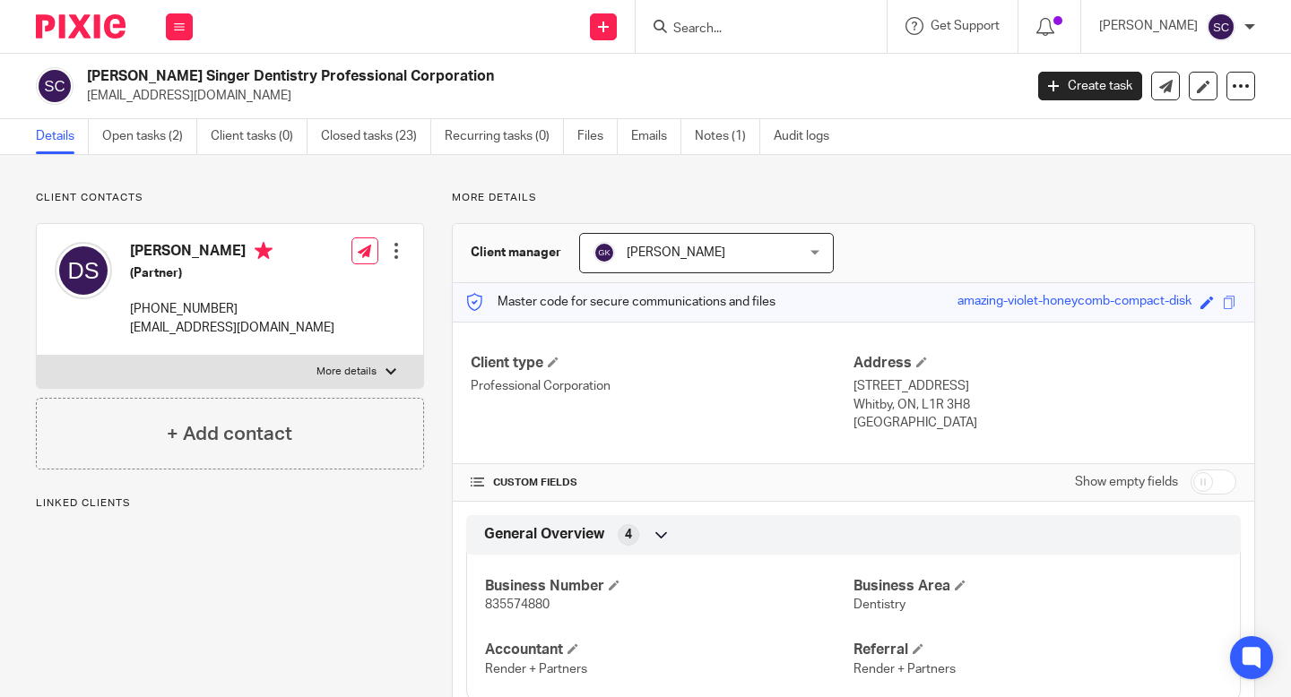
click at [514, 601] on span "835574880" at bounding box center [517, 605] width 65 height 13
copy span "835574880"
click at [711, 26] on input "Search" at bounding box center [751, 30] width 161 height 16
type input "i"
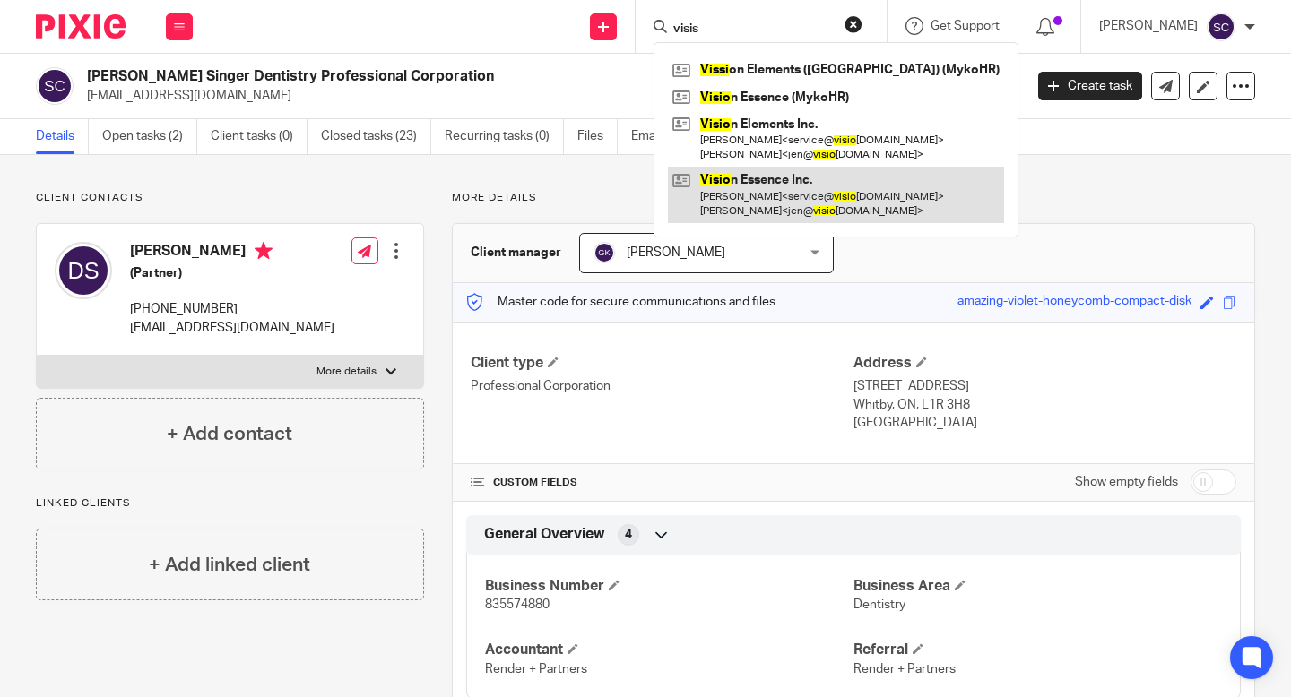
type input "visis"
click at [771, 190] on link at bounding box center [836, 195] width 336 height 56
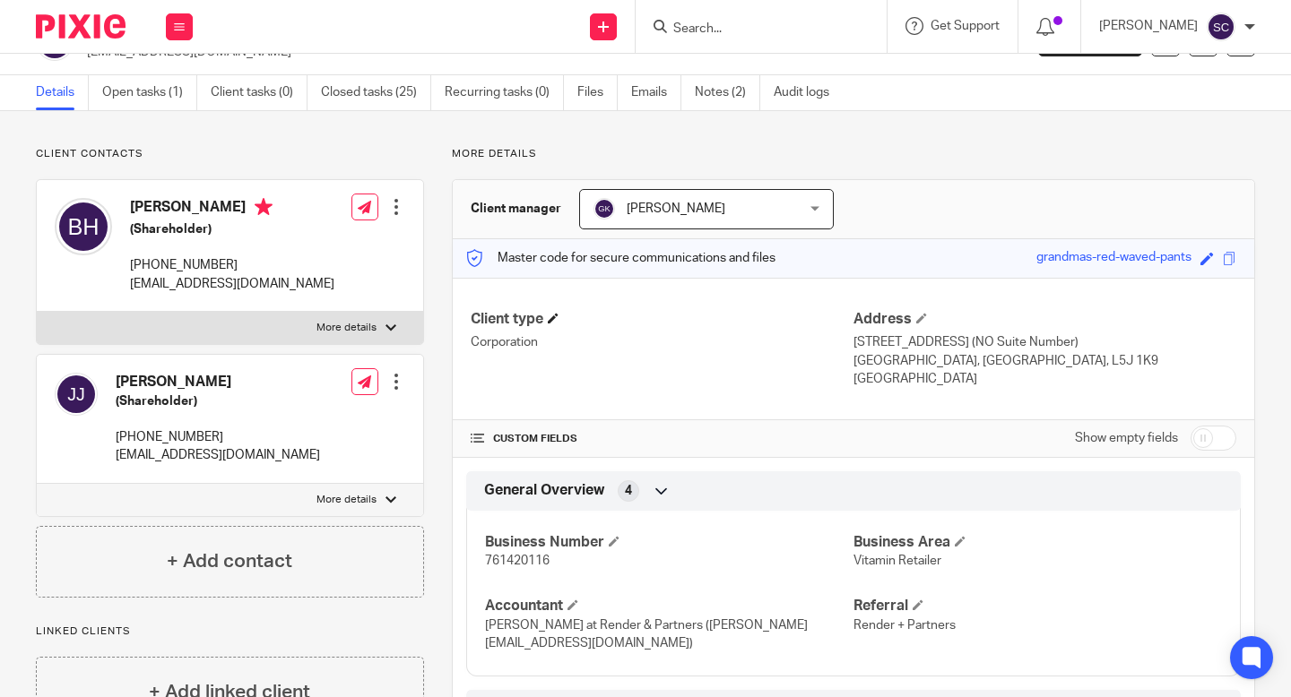
scroll to position [150, 0]
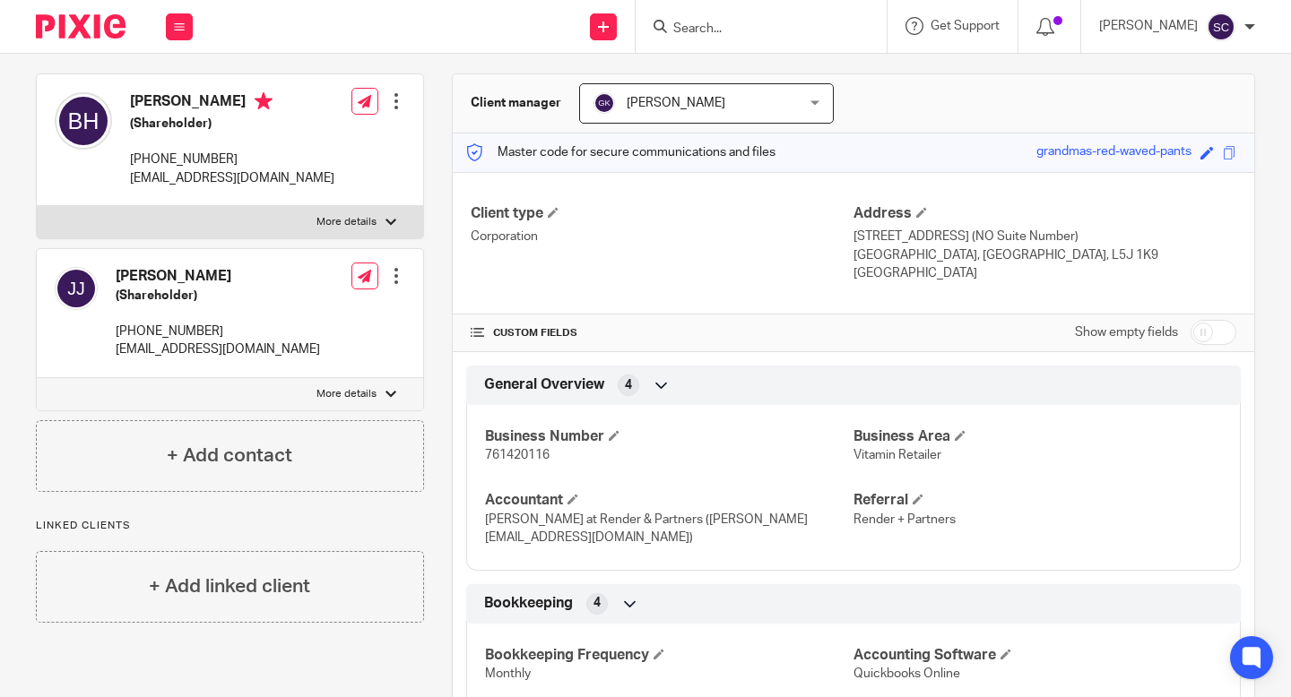
click at [506, 449] on span "761420116" at bounding box center [517, 455] width 65 height 13
click at [506, 453] on span "761420116" at bounding box center [517, 455] width 65 height 13
copy p "761420116"
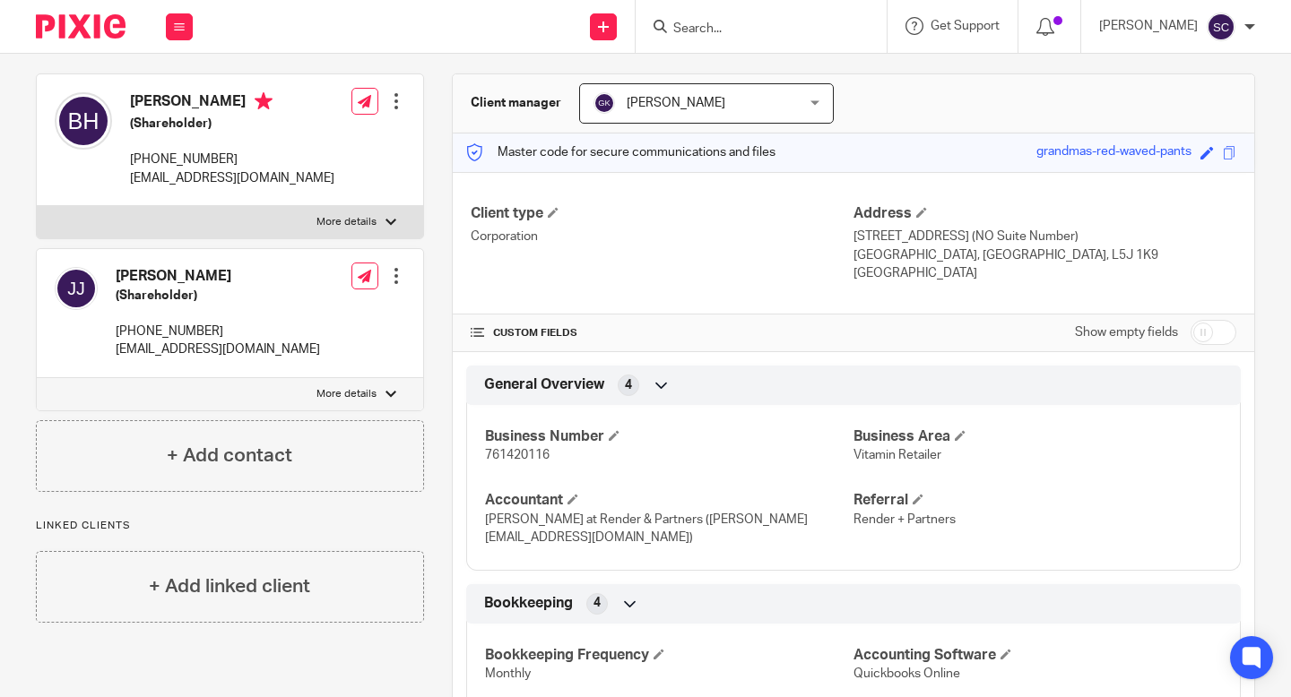
click at [705, 26] on input "Search" at bounding box center [751, 30] width 161 height 16
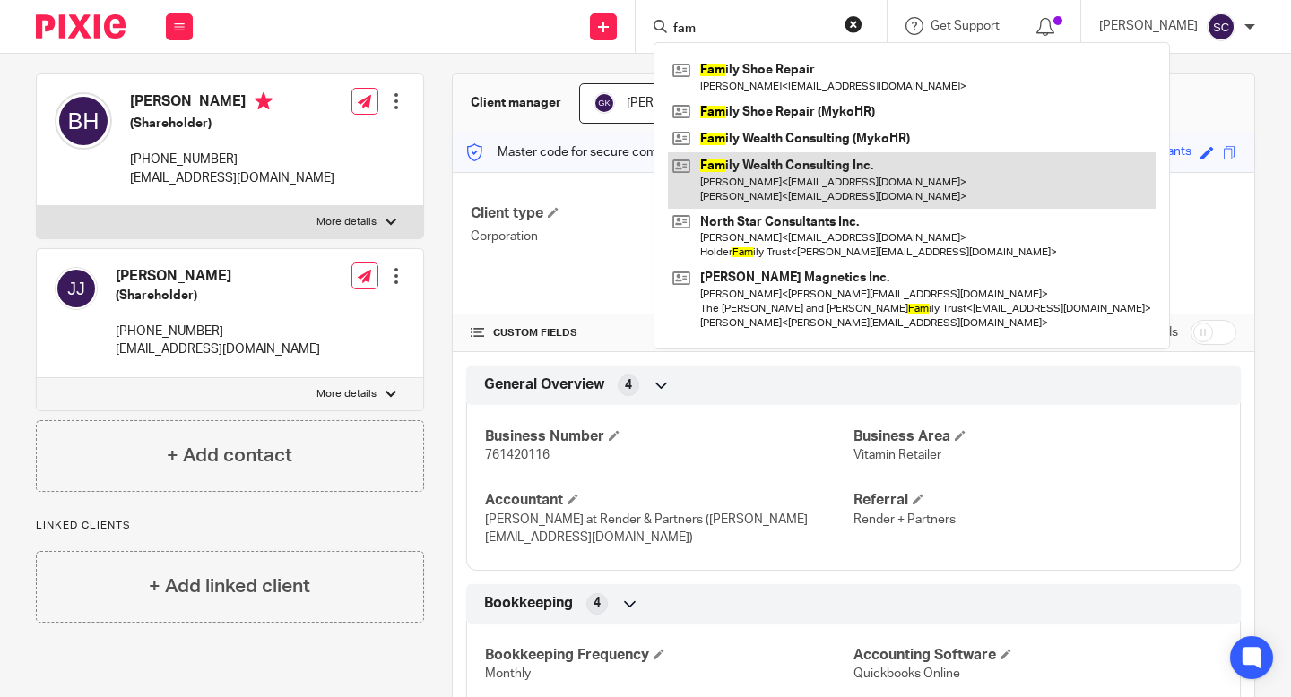
type input "fam"
click at [813, 188] on link at bounding box center [912, 180] width 488 height 56
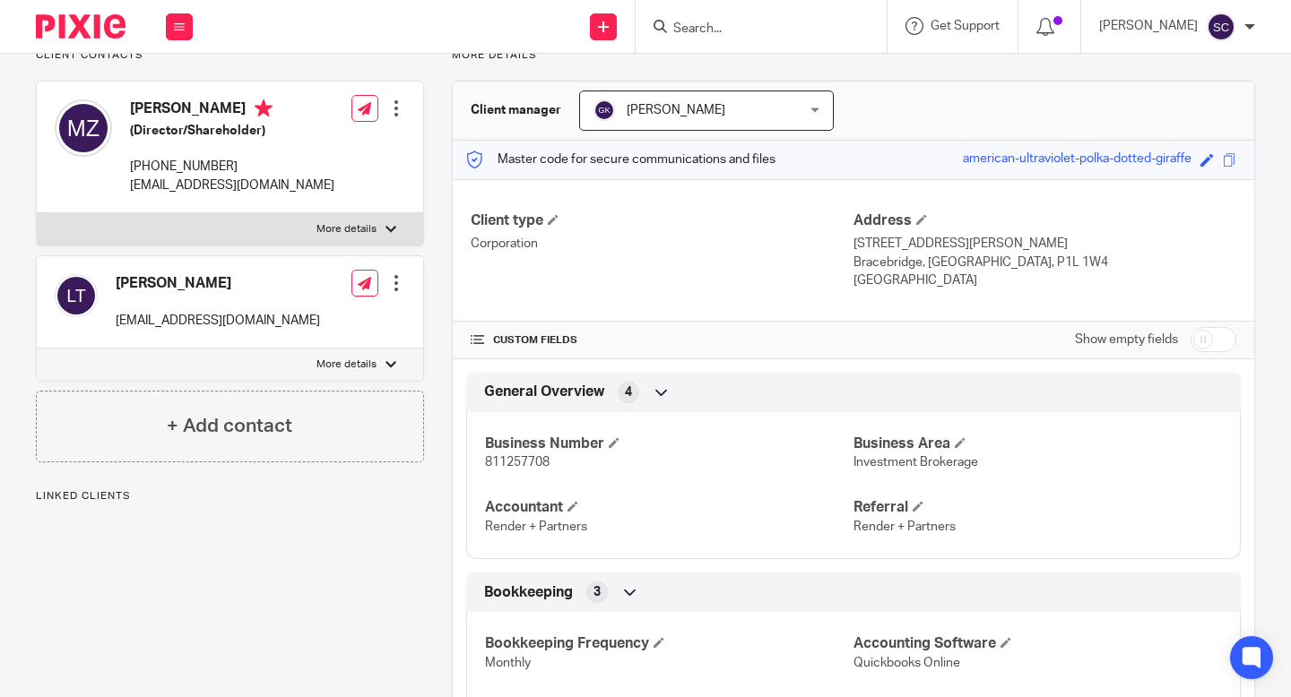
scroll to position [179, 0]
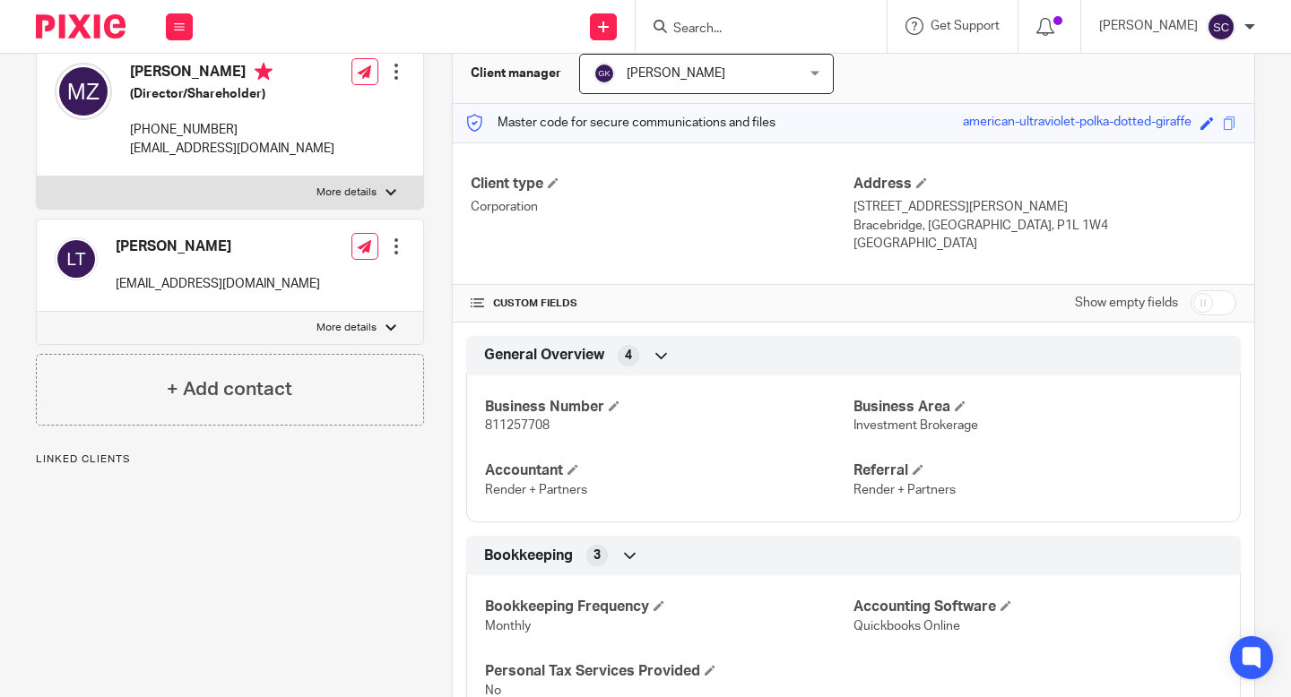
click at [494, 421] on span "811257708" at bounding box center [517, 425] width 65 height 13
copy span "811257708"
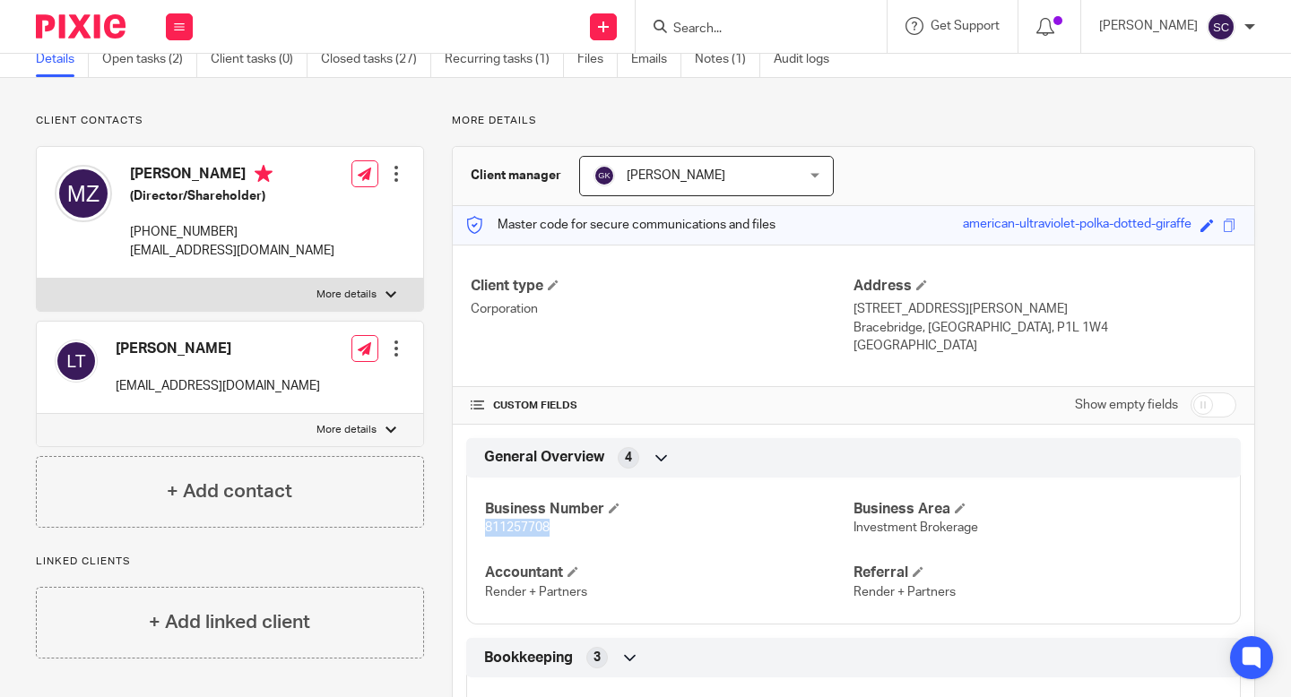
scroll to position [0, 0]
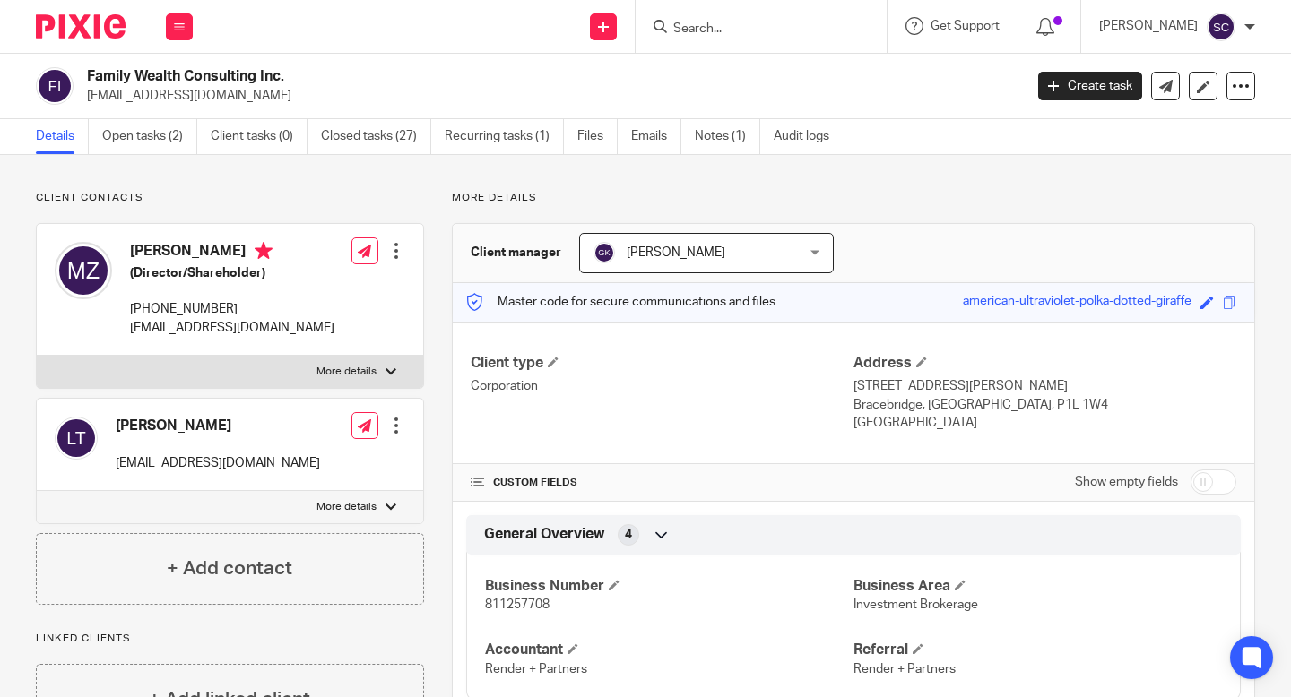
click at [721, 27] on input "Search" at bounding box center [751, 30] width 161 height 16
type input "v"
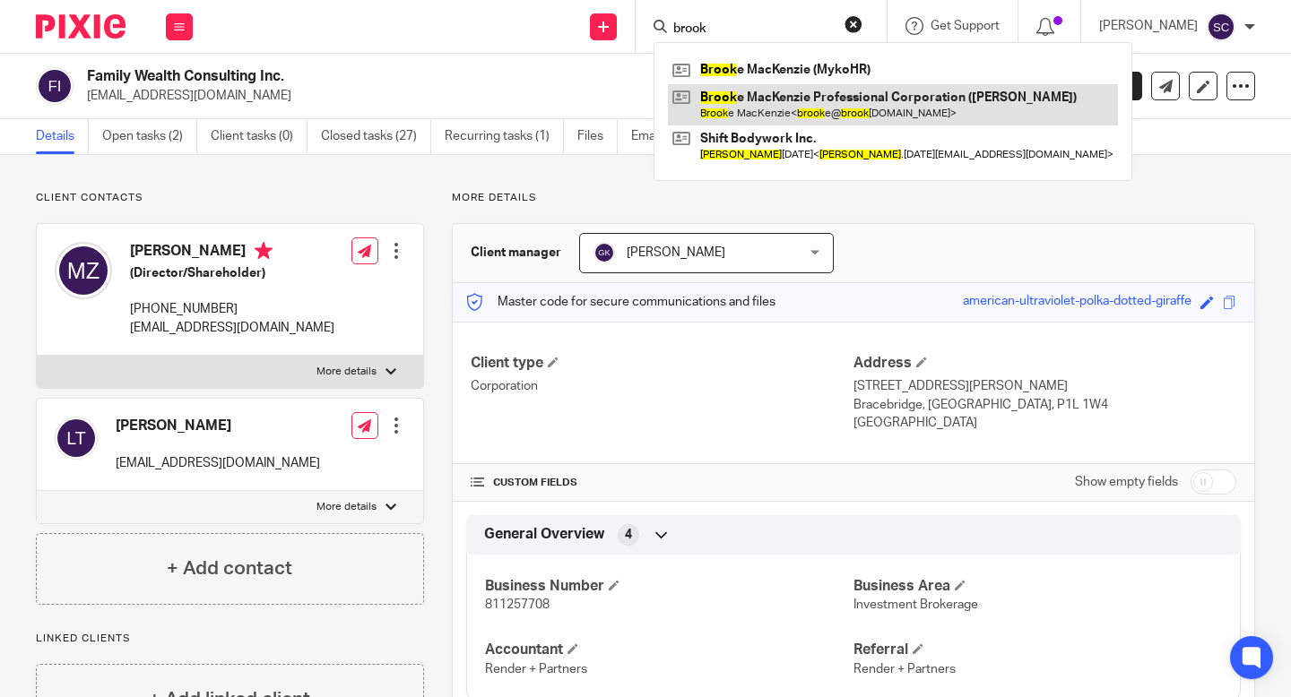
type input "brook"
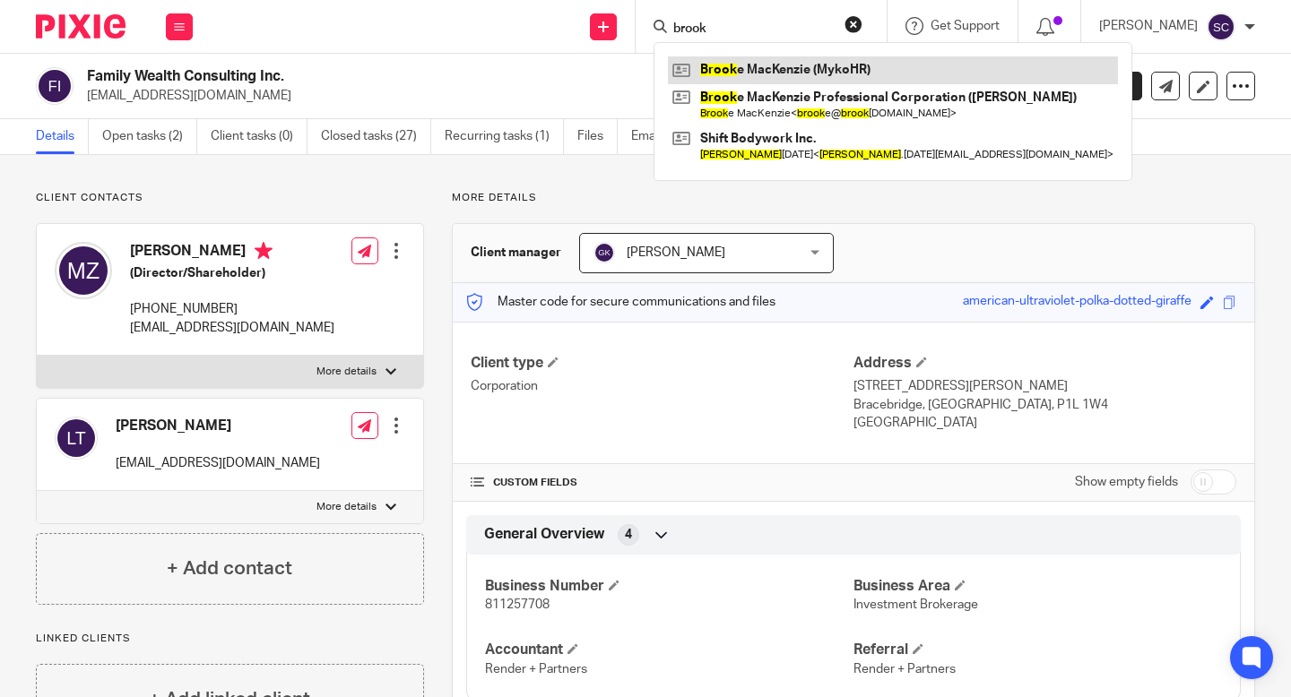
drag, startPoint x: 759, startPoint y: 91, endPoint x: 799, endPoint y: 65, distance: 47.2
click at [759, 91] on link at bounding box center [893, 104] width 450 height 41
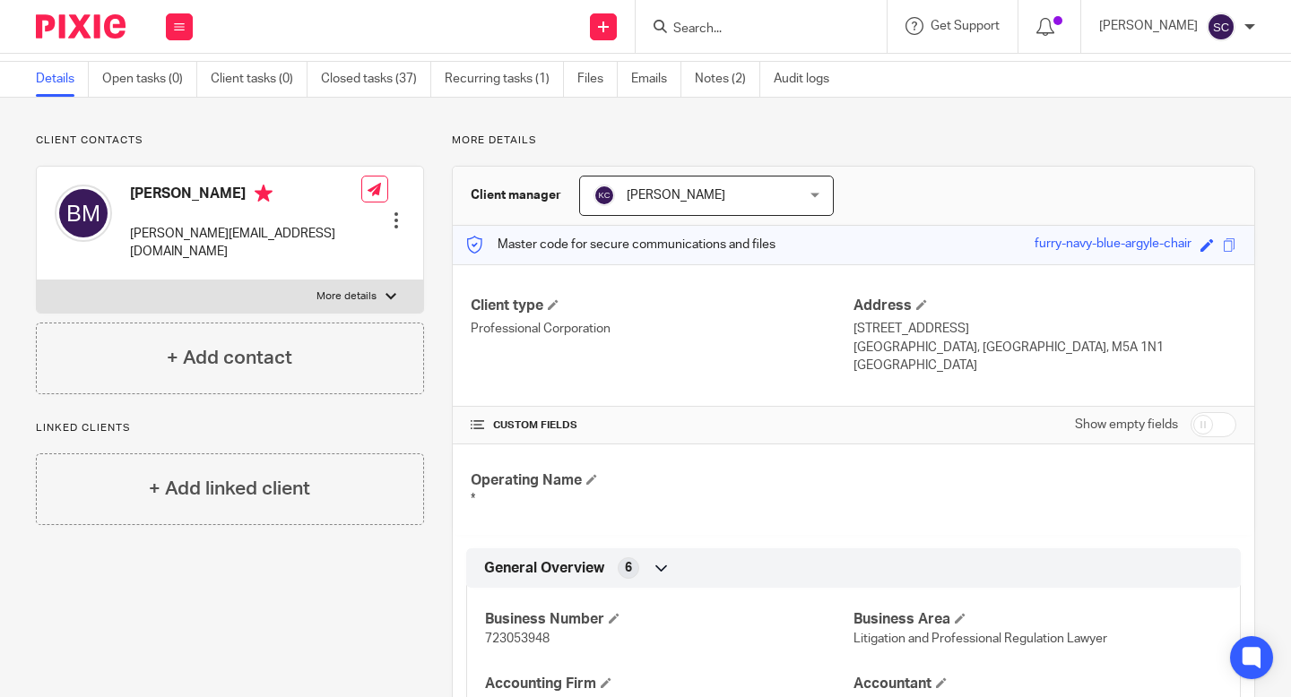
scroll to position [158, 0]
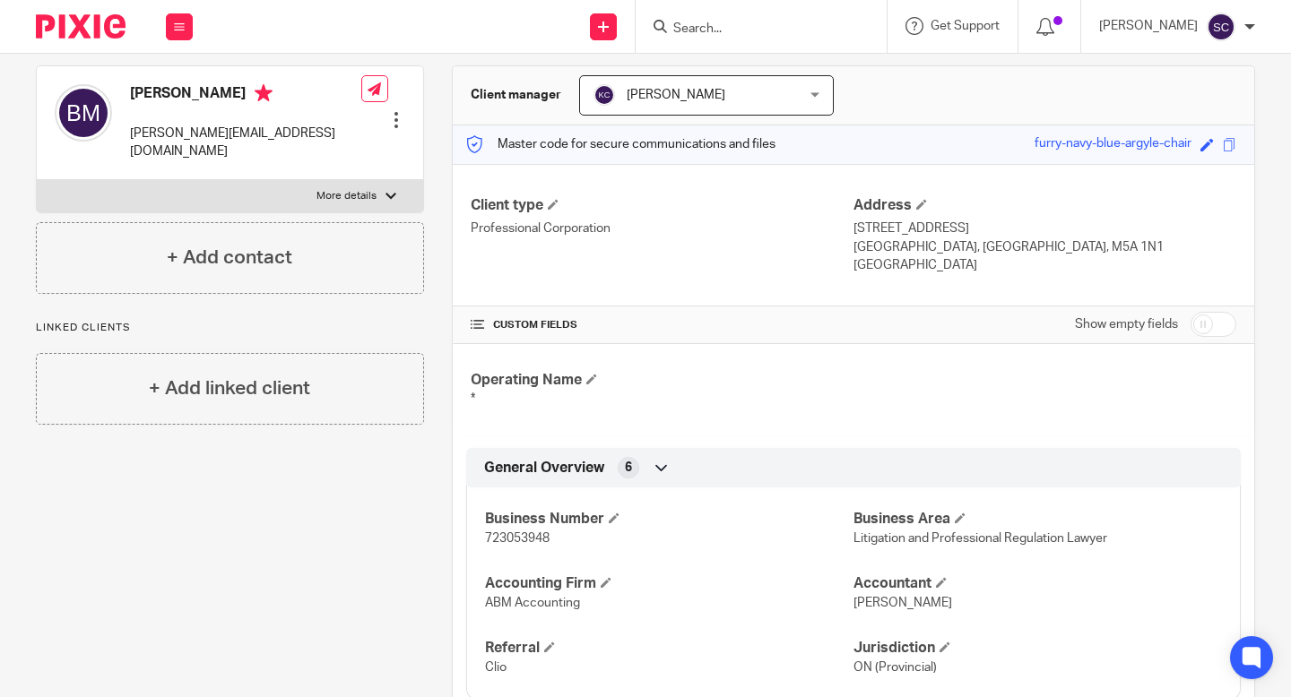
click at [518, 538] on span "723053948" at bounding box center [517, 538] width 65 height 13
copy span "723053948"
click at [722, 30] on input "Search" at bounding box center [751, 30] width 161 height 16
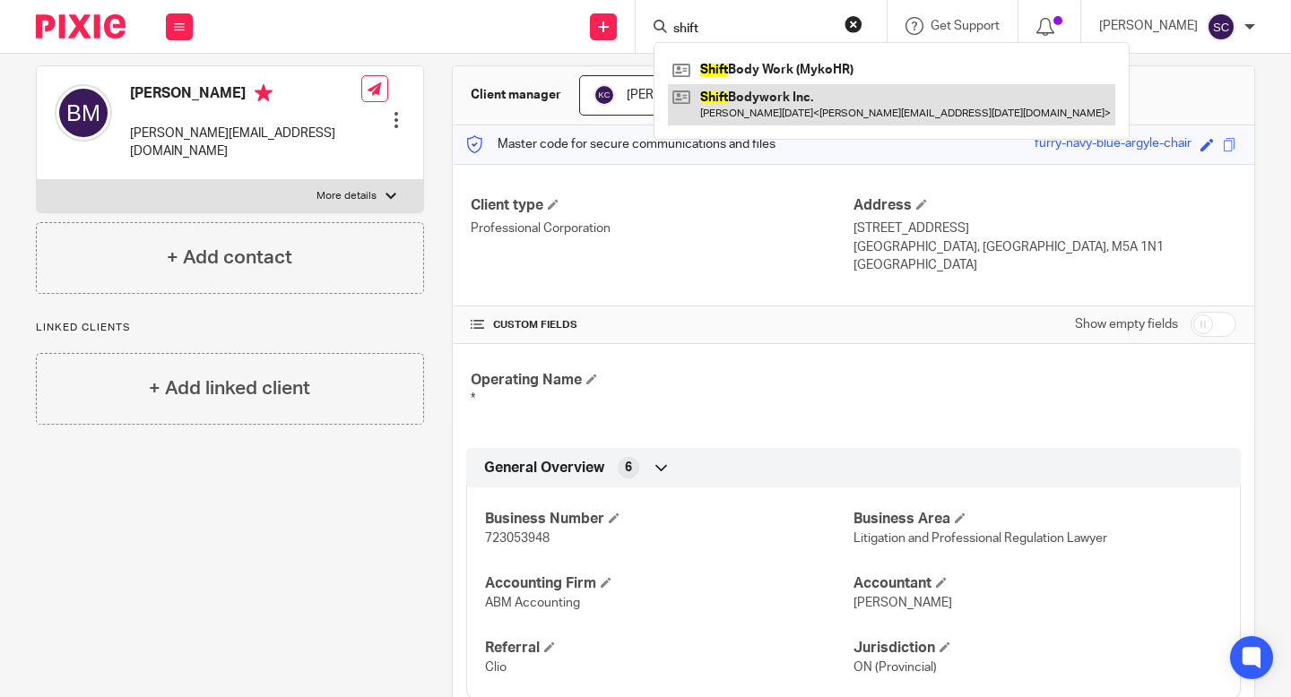
type input "shift"
click at [742, 105] on link at bounding box center [891, 104] width 447 height 41
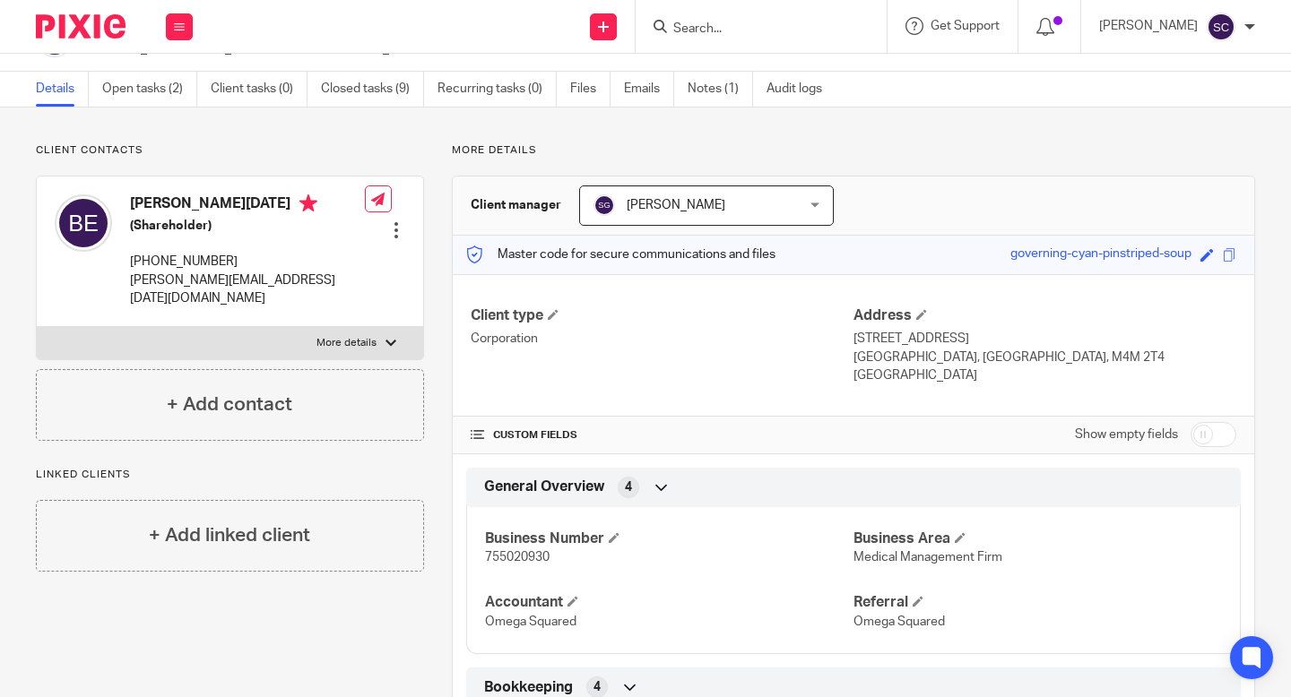
scroll to position [48, 0]
click at [516, 562] on span "755020930" at bounding box center [517, 557] width 65 height 13
copy span "755020930"
click at [751, 35] on input "Search" at bounding box center [751, 30] width 161 height 16
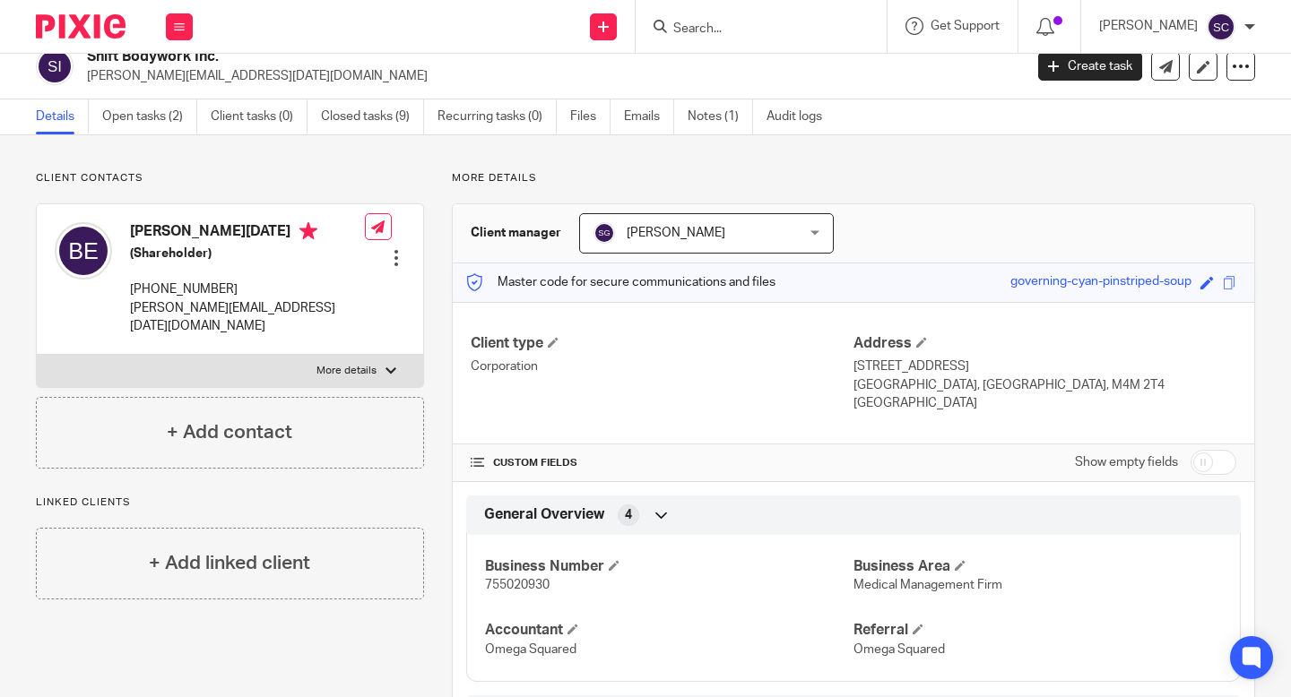
scroll to position [18, 0]
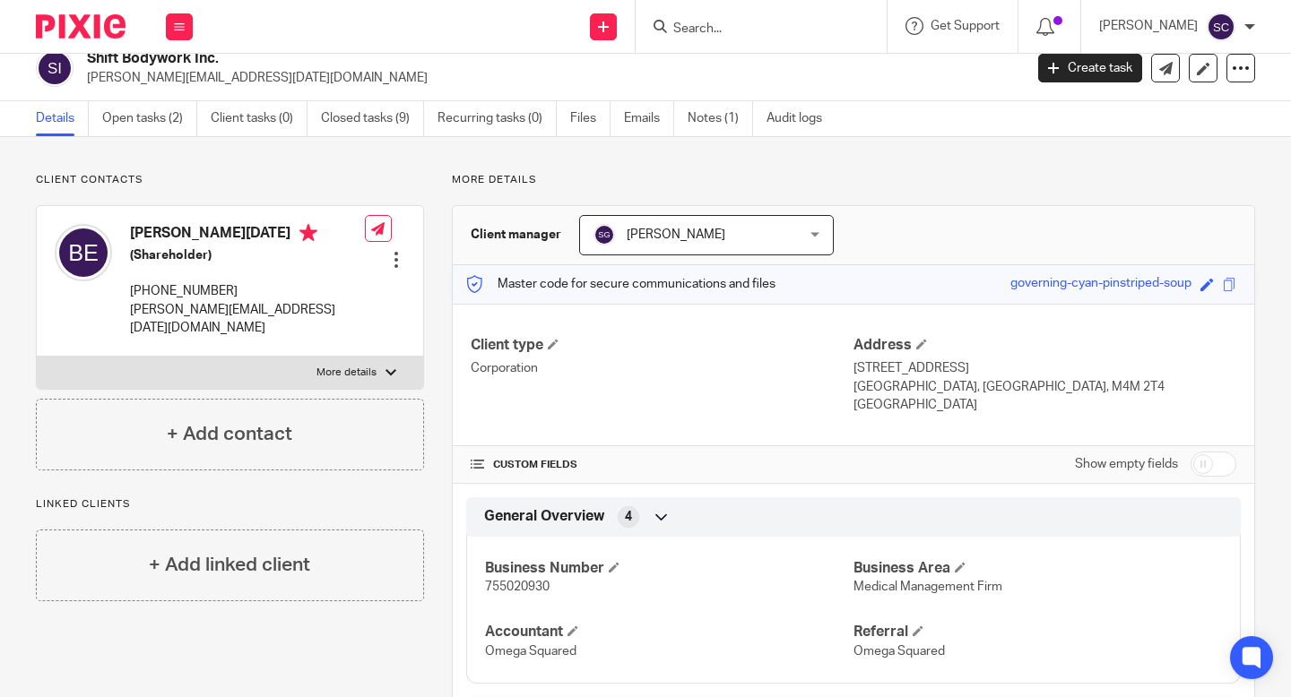
click at [717, 27] on input "Search" at bounding box center [751, 30] width 161 height 16
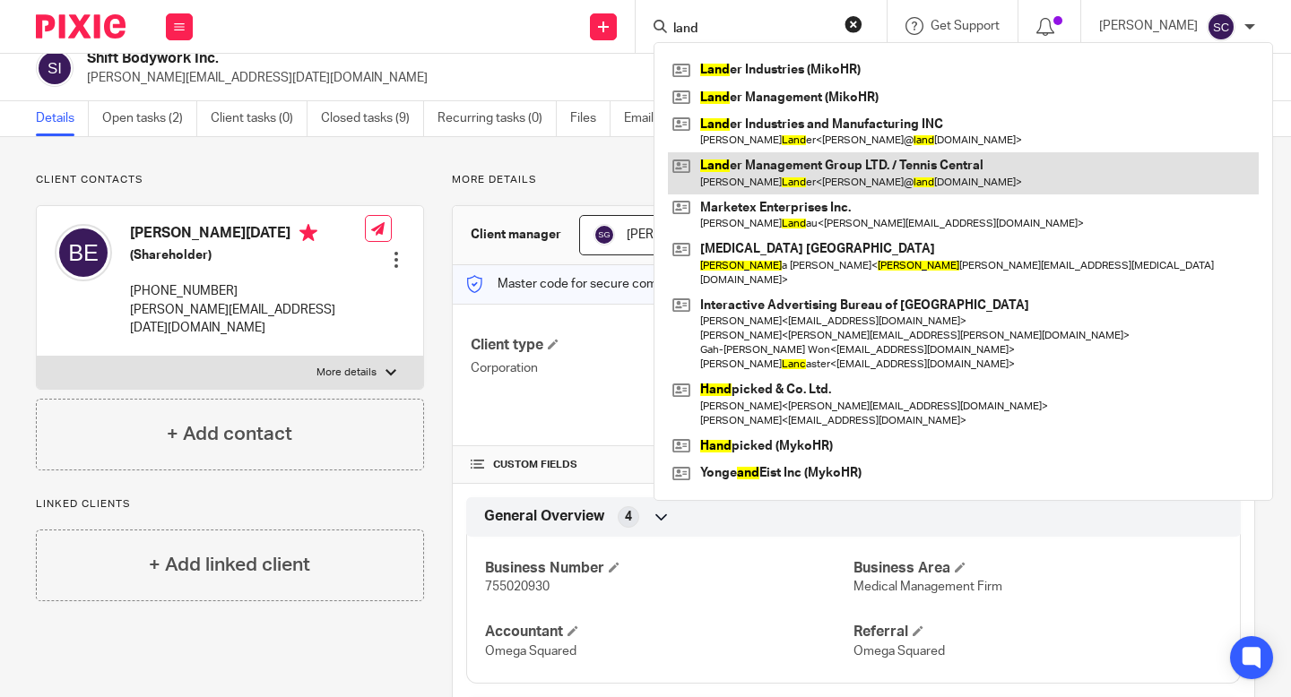
type input "land"
click at [786, 169] on link at bounding box center [963, 172] width 591 height 41
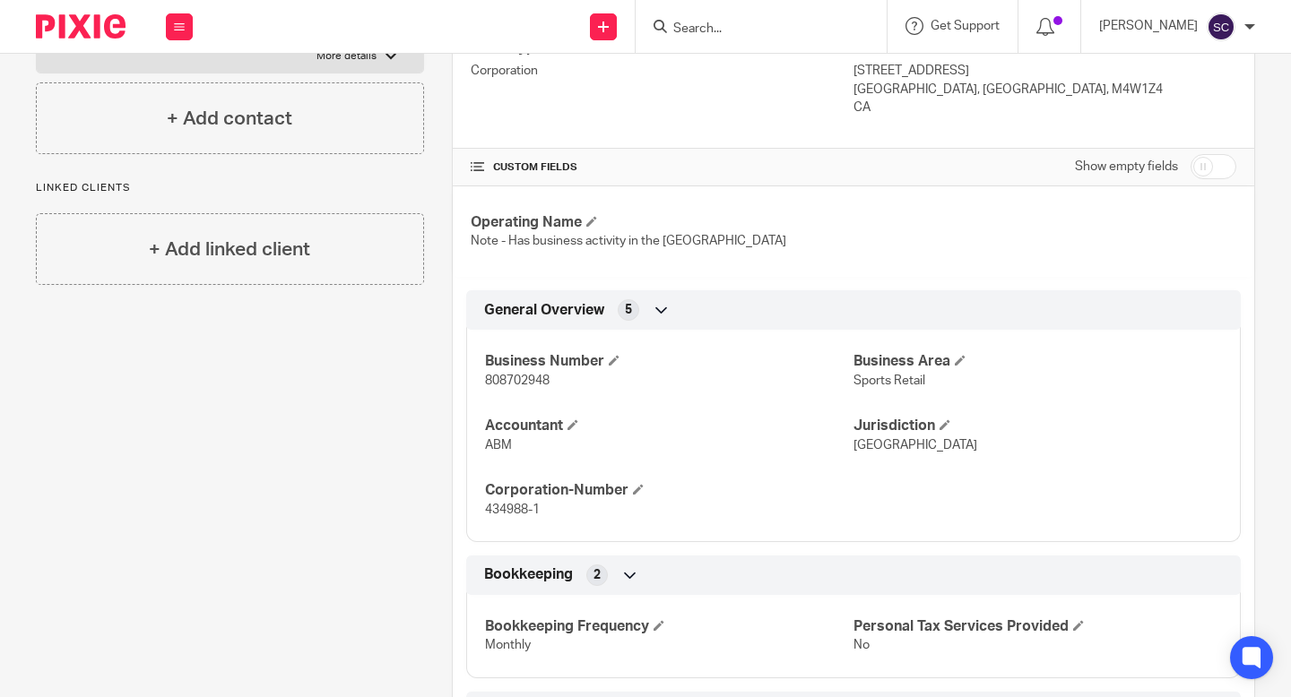
scroll to position [379, 0]
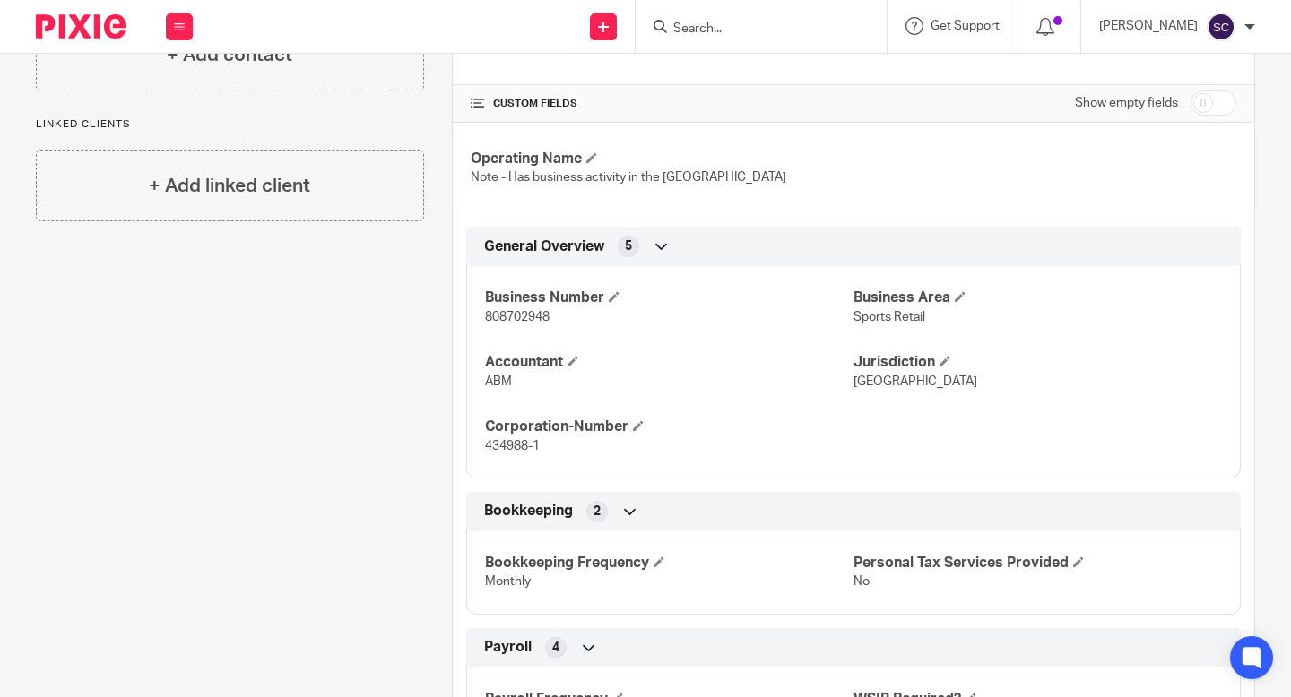
click at [527, 322] on span "808702948" at bounding box center [517, 317] width 65 height 13
click at [766, 30] on input "Search" at bounding box center [751, 30] width 161 height 16
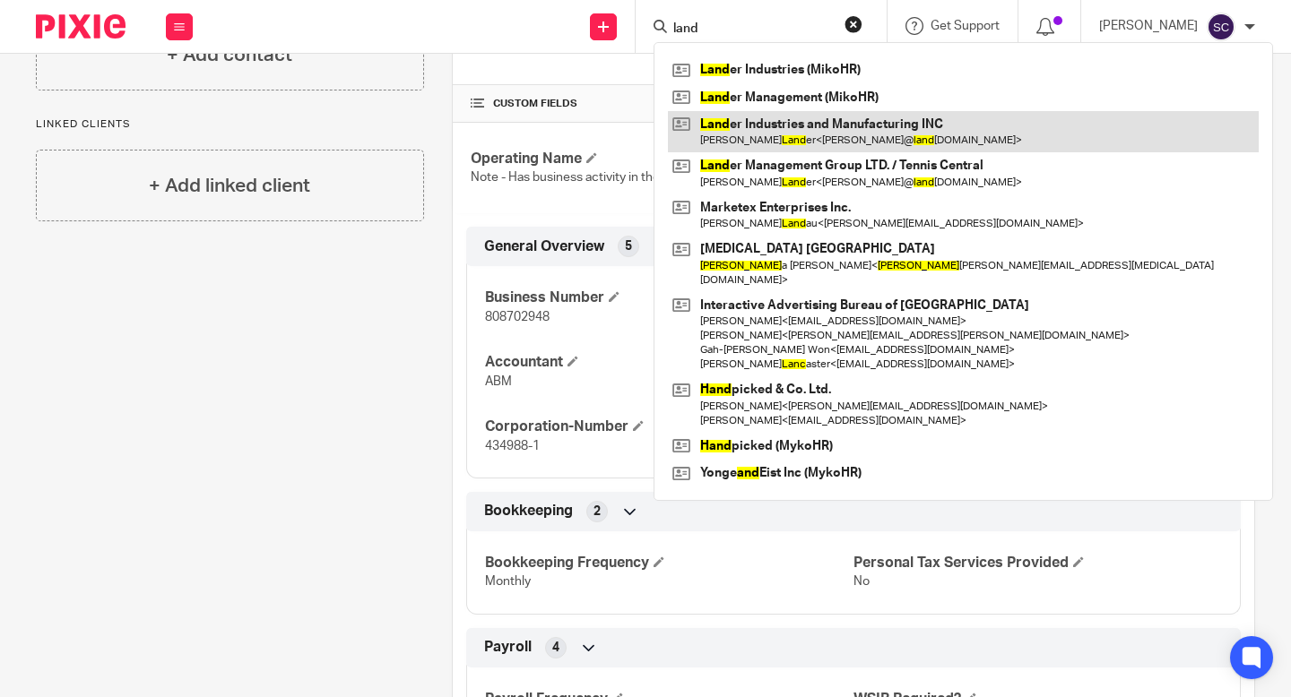
type input "land"
click at [825, 135] on link at bounding box center [963, 131] width 591 height 41
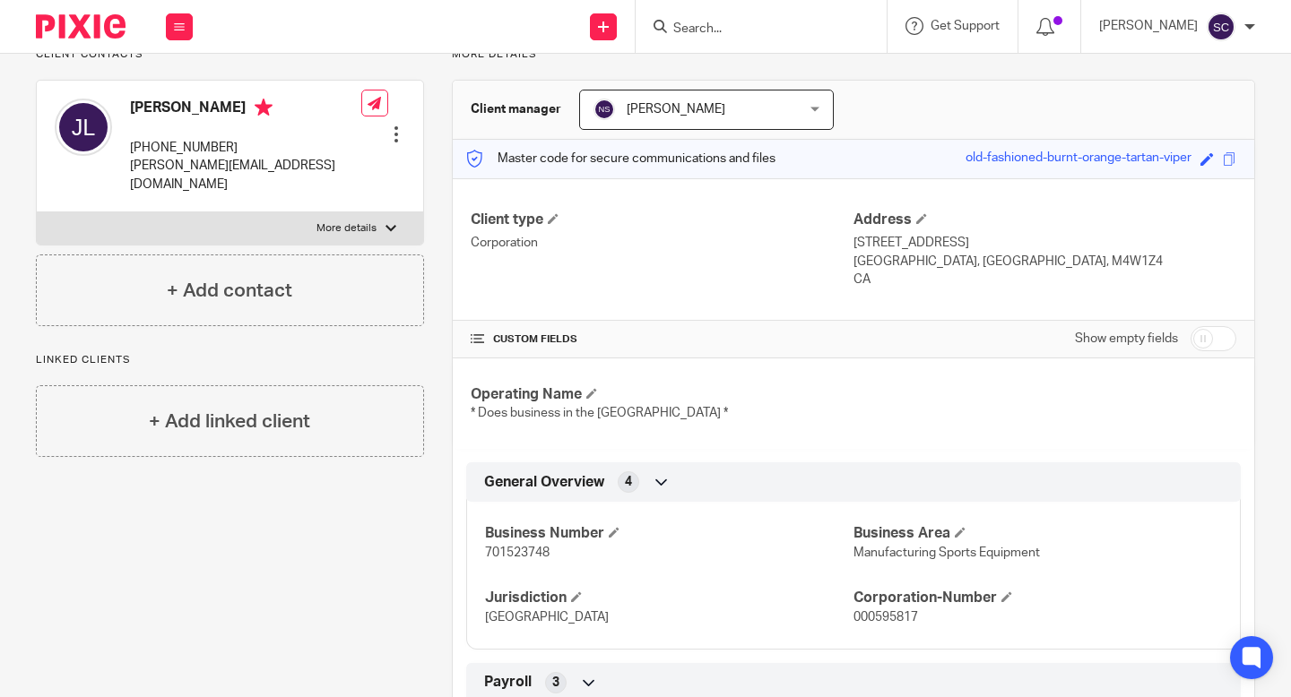
scroll to position [144, 0]
click at [489, 555] on span "701523748" at bounding box center [517, 552] width 65 height 13
copy span "701523748"
click at [807, 18] on form at bounding box center [766, 26] width 191 height 22
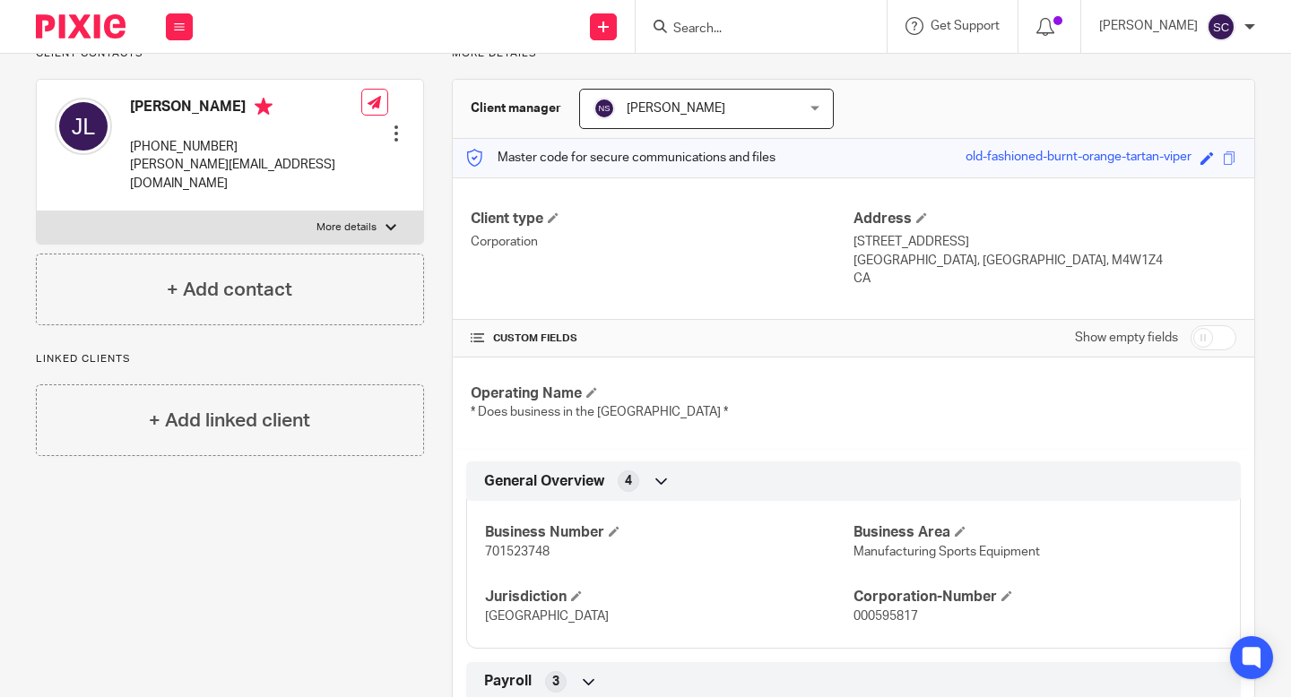
click at [761, 16] on form at bounding box center [766, 26] width 191 height 22
click at [754, 22] on input "Search" at bounding box center [751, 30] width 161 height 16
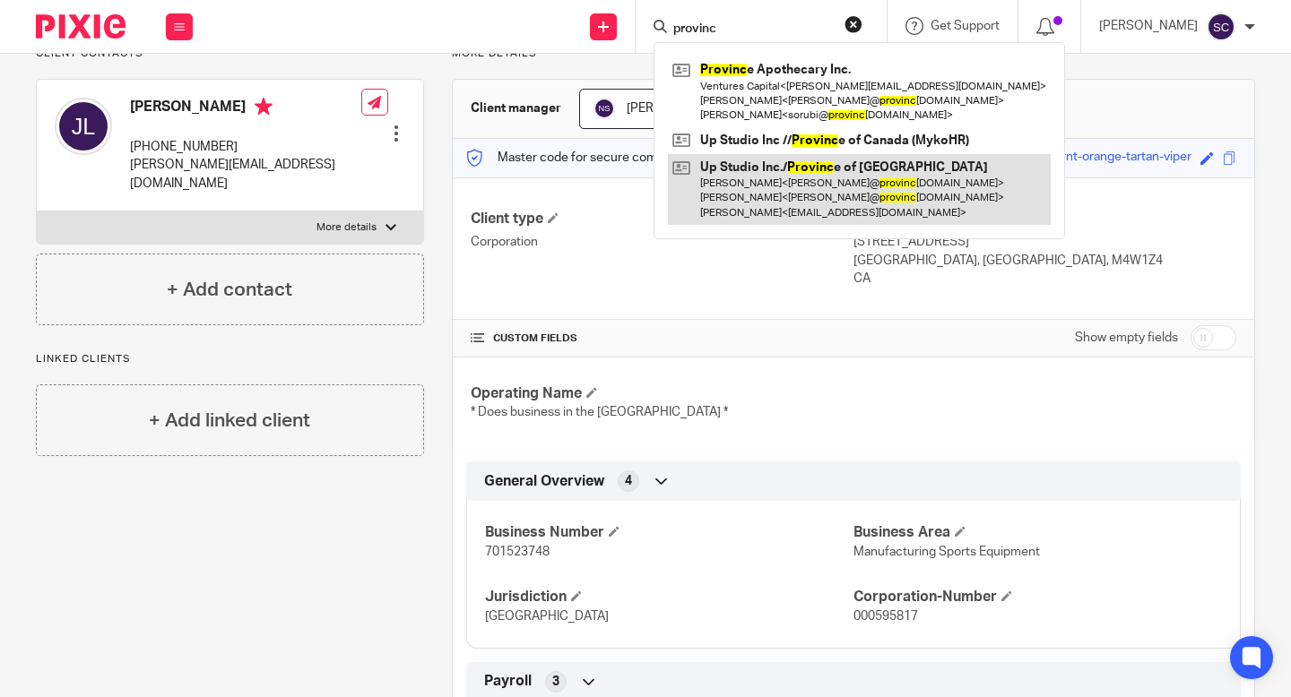
type input "provinc"
click at [791, 212] on link at bounding box center [859, 189] width 383 height 71
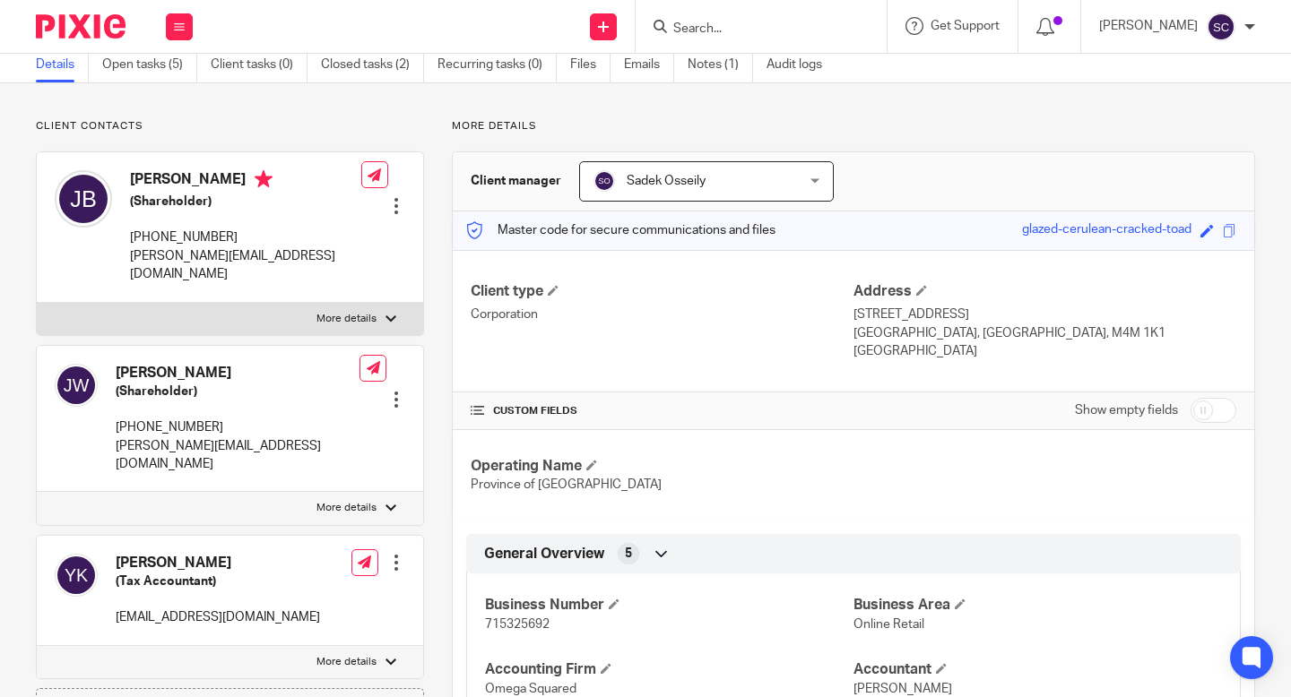
scroll to position [160, 0]
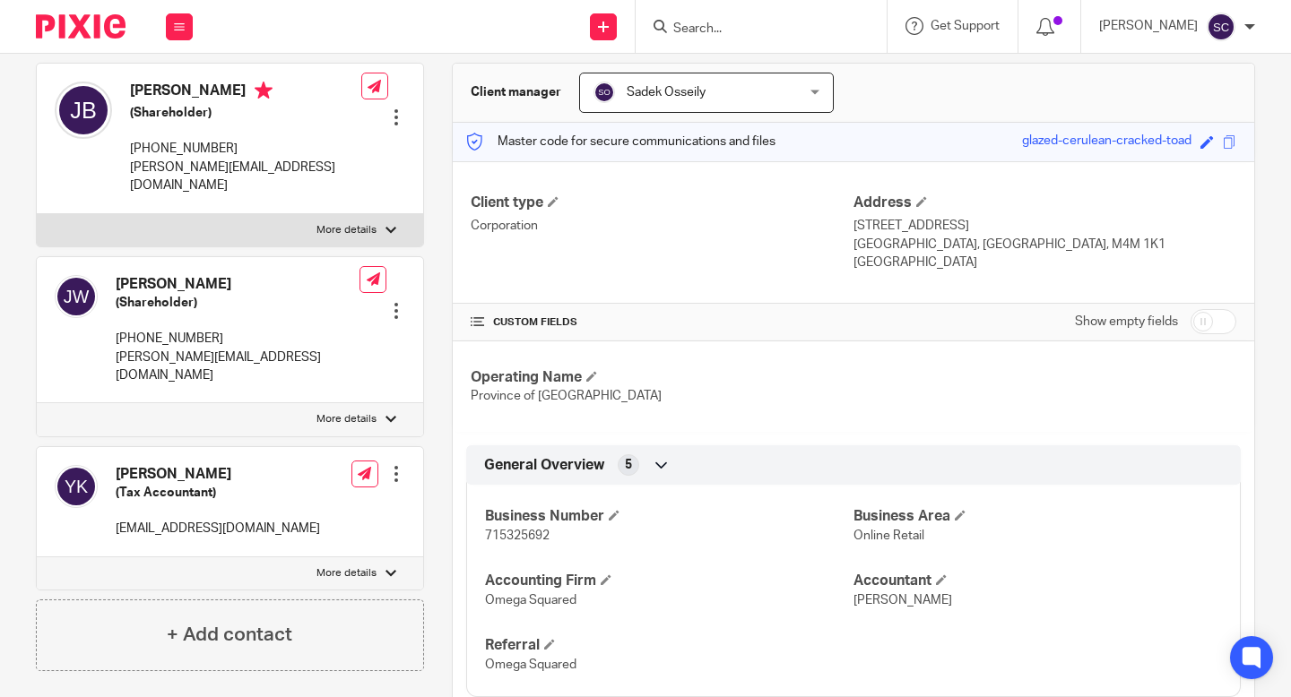
click at [525, 530] on span "715325692" at bounding box center [517, 536] width 65 height 13
copy span "715325692"
